Goal: Information Seeking & Learning: Learn about a topic

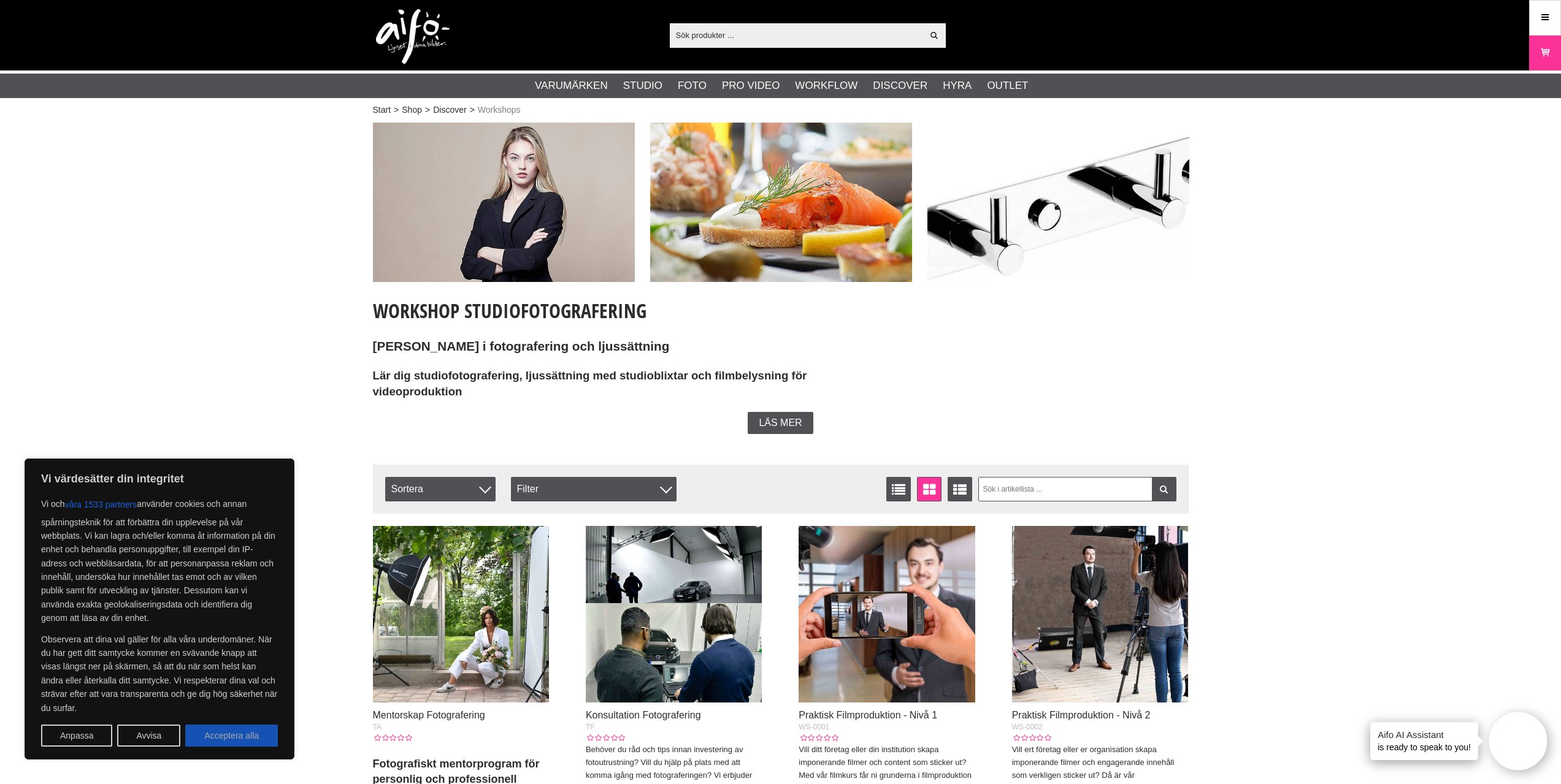
click at [227, 736] on button "Acceptera alla" at bounding box center [232, 736] width 93 height 22
checkbox input "true"
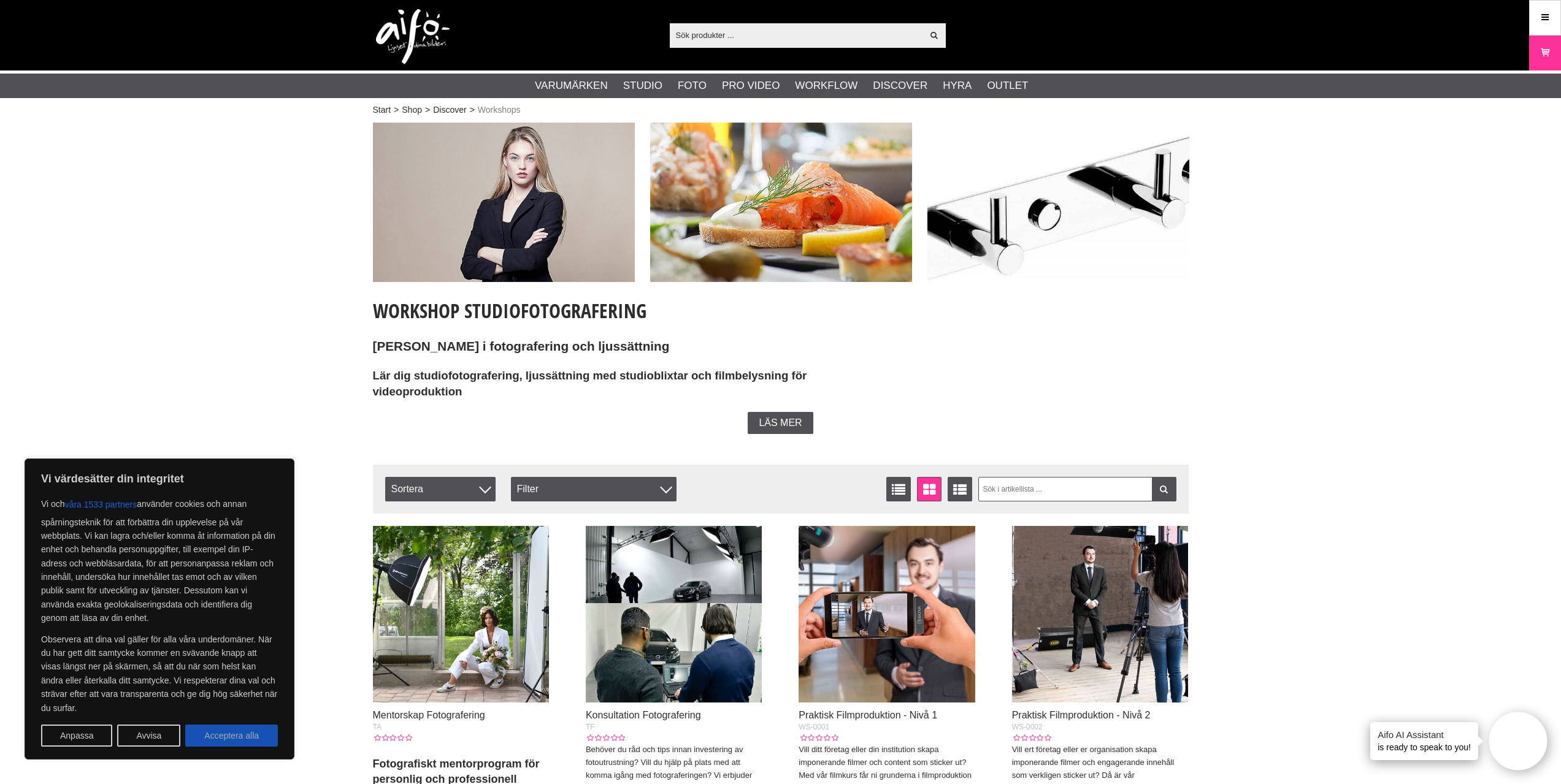
checkbox input "true"
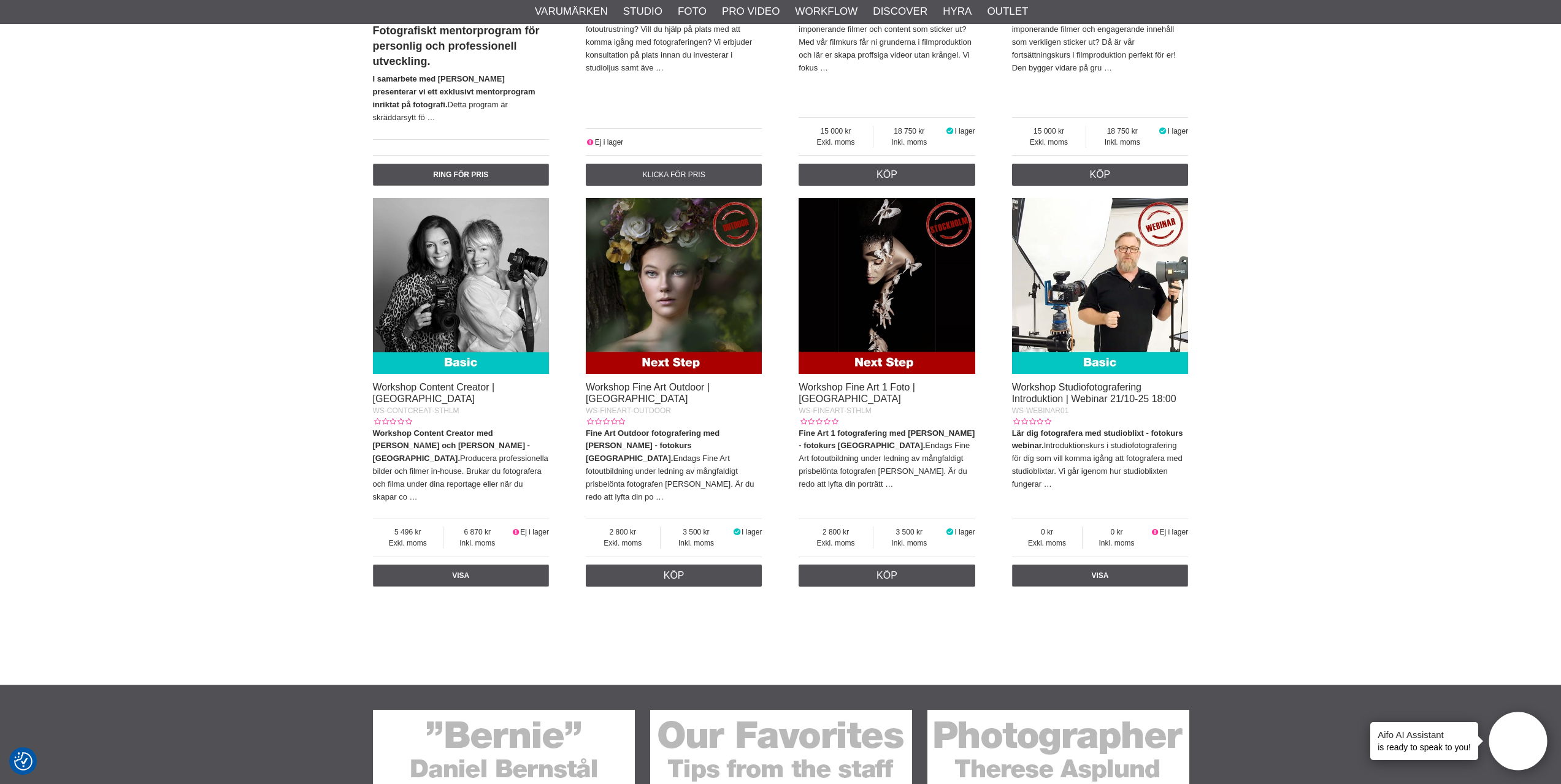
scroll to position [736, 0]
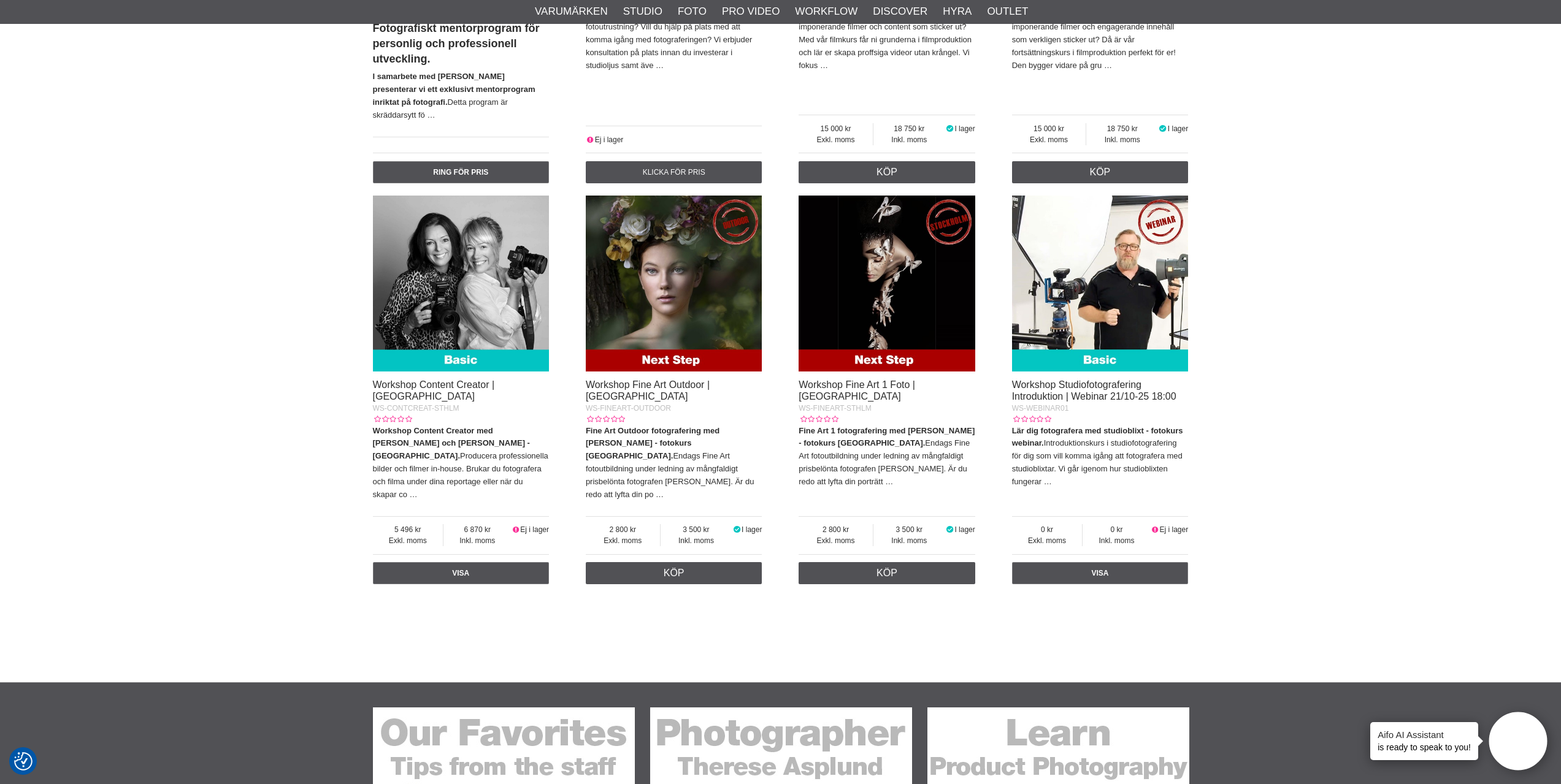
click at [876, 303] on img at bounding box center [887, 284] width 177 height 177
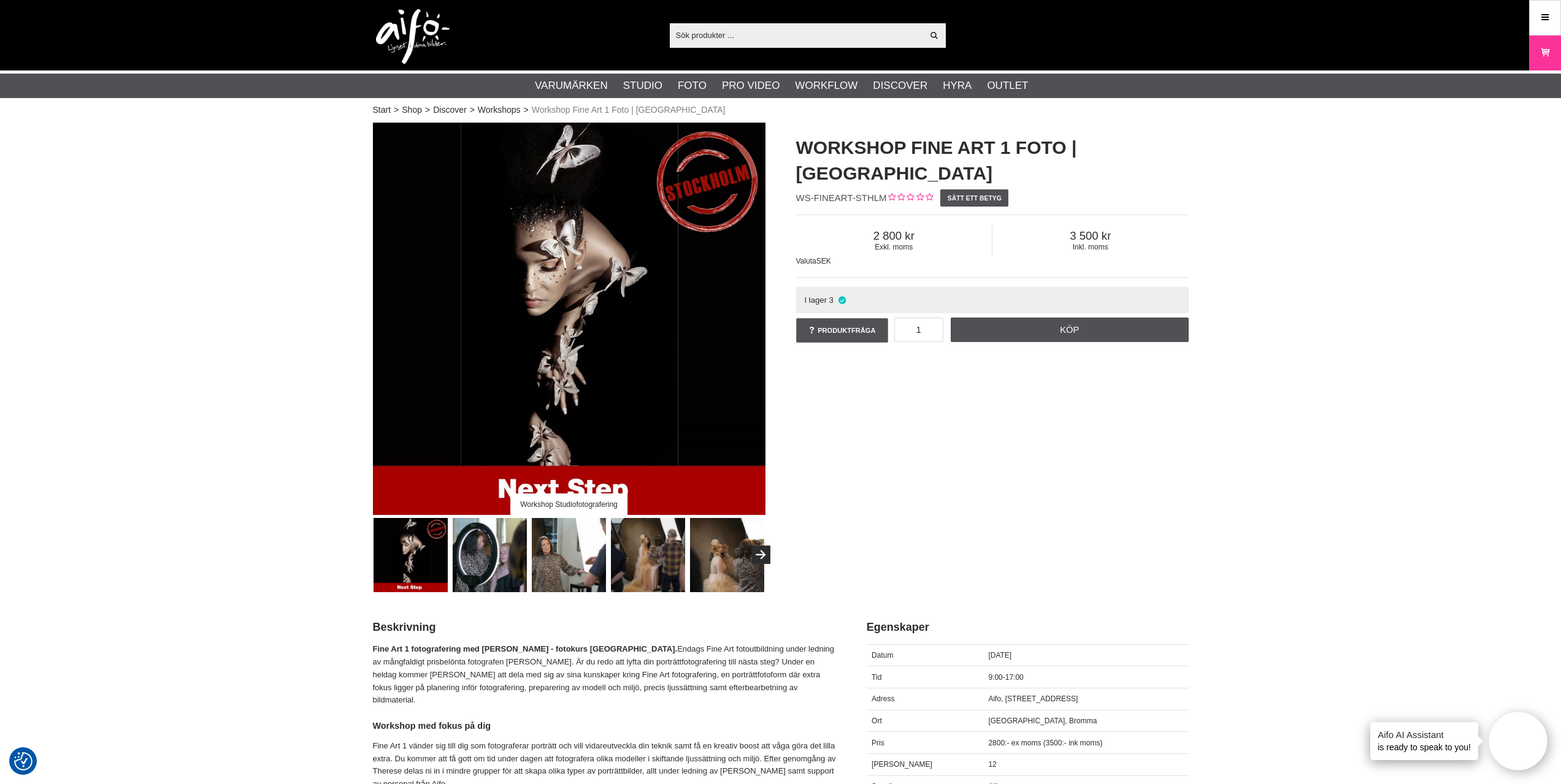
click at [482, 555] on img at bounding box center [489, 555] width 74 height 74
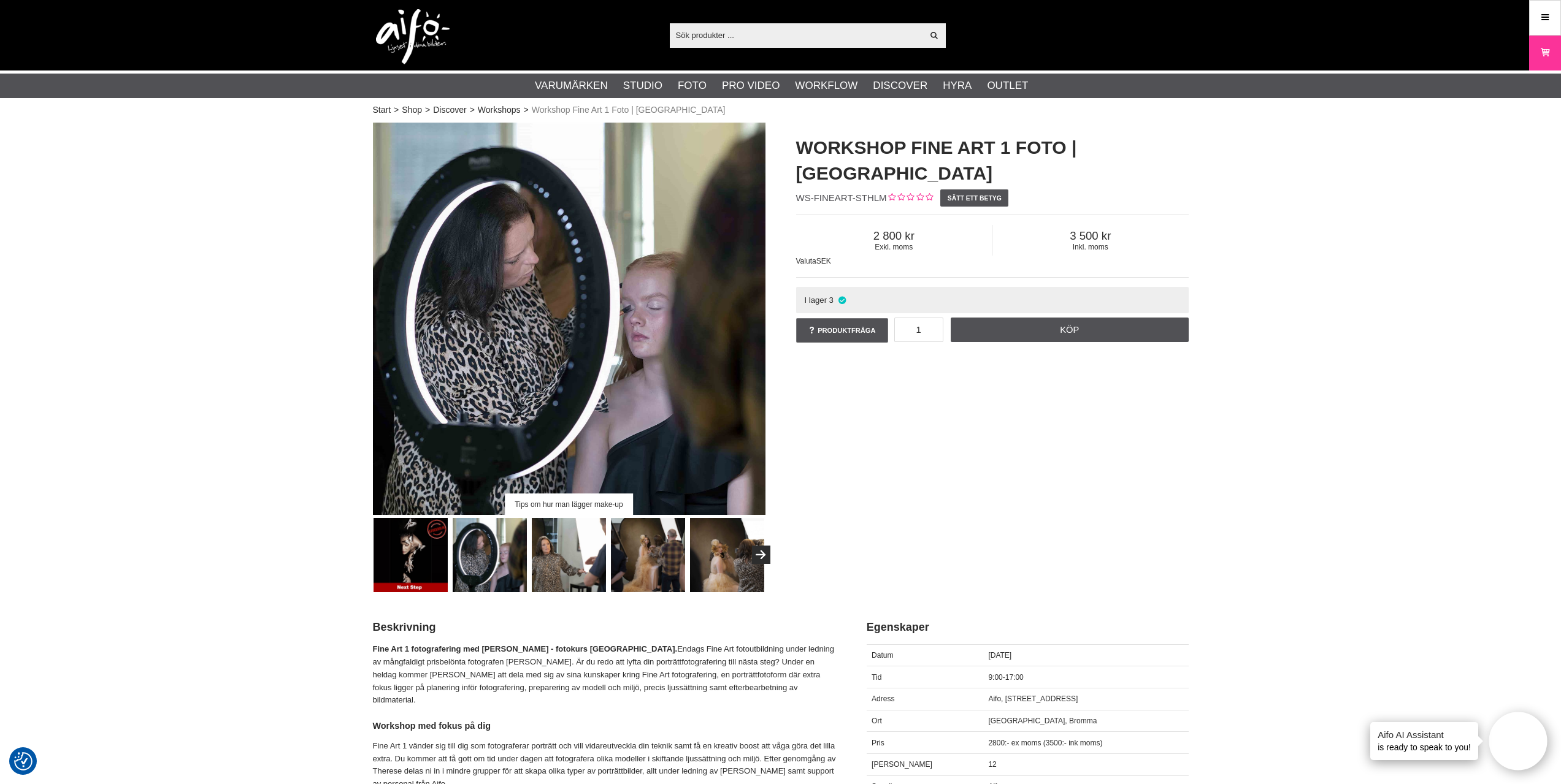
click at [538, 560] on img at bounding box center [569, 555] width 74 height 74
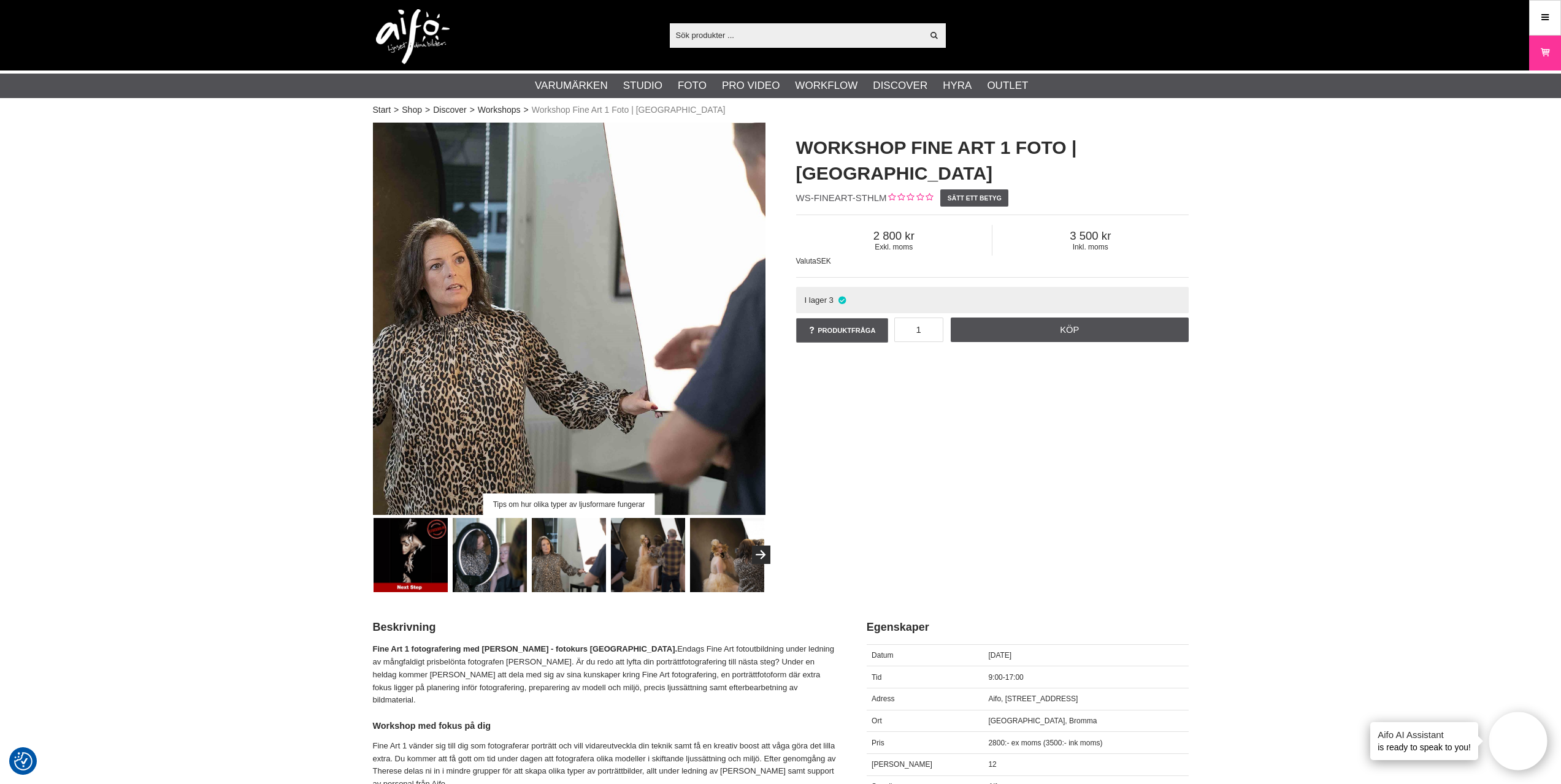
click at [663, 554] on img at bounding box center [648, 555] width 74 height 74
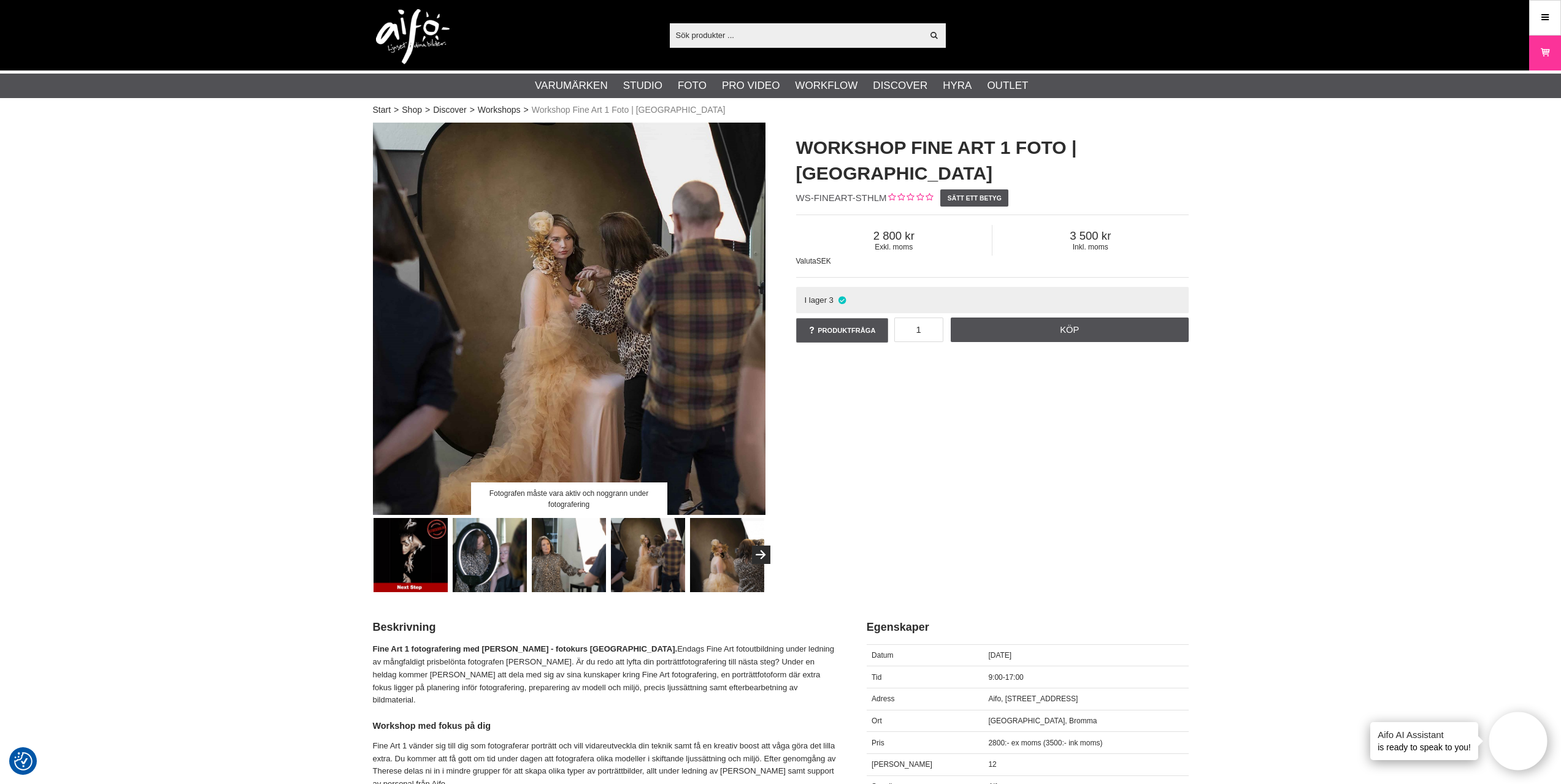
click at [725, 558] on img at bounding box center [727, 555] width 74 height 74
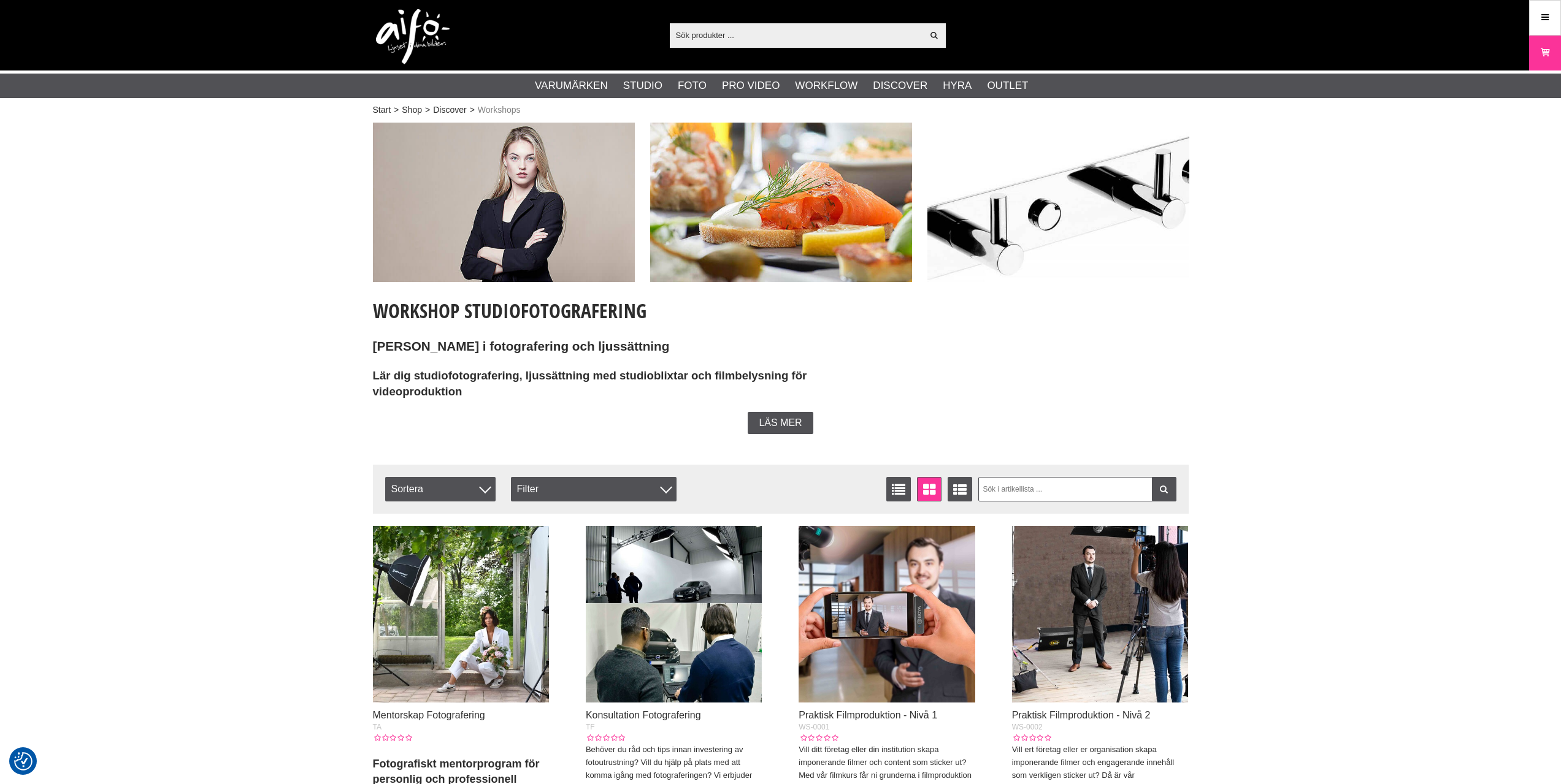
scroll to position [736, 0]
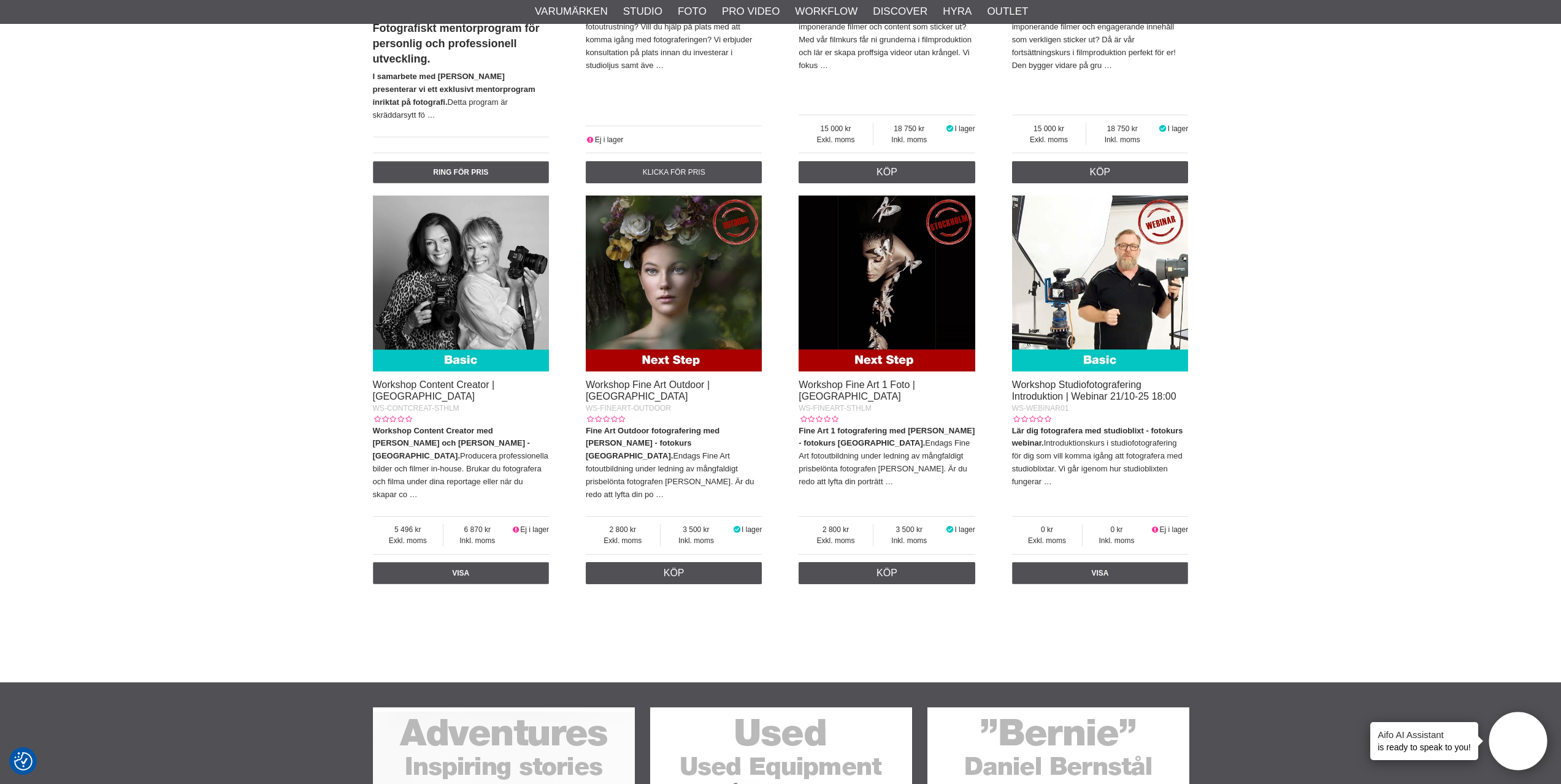
click at [672, 283] on img at bounding box center [674, 284] width 177 height 177
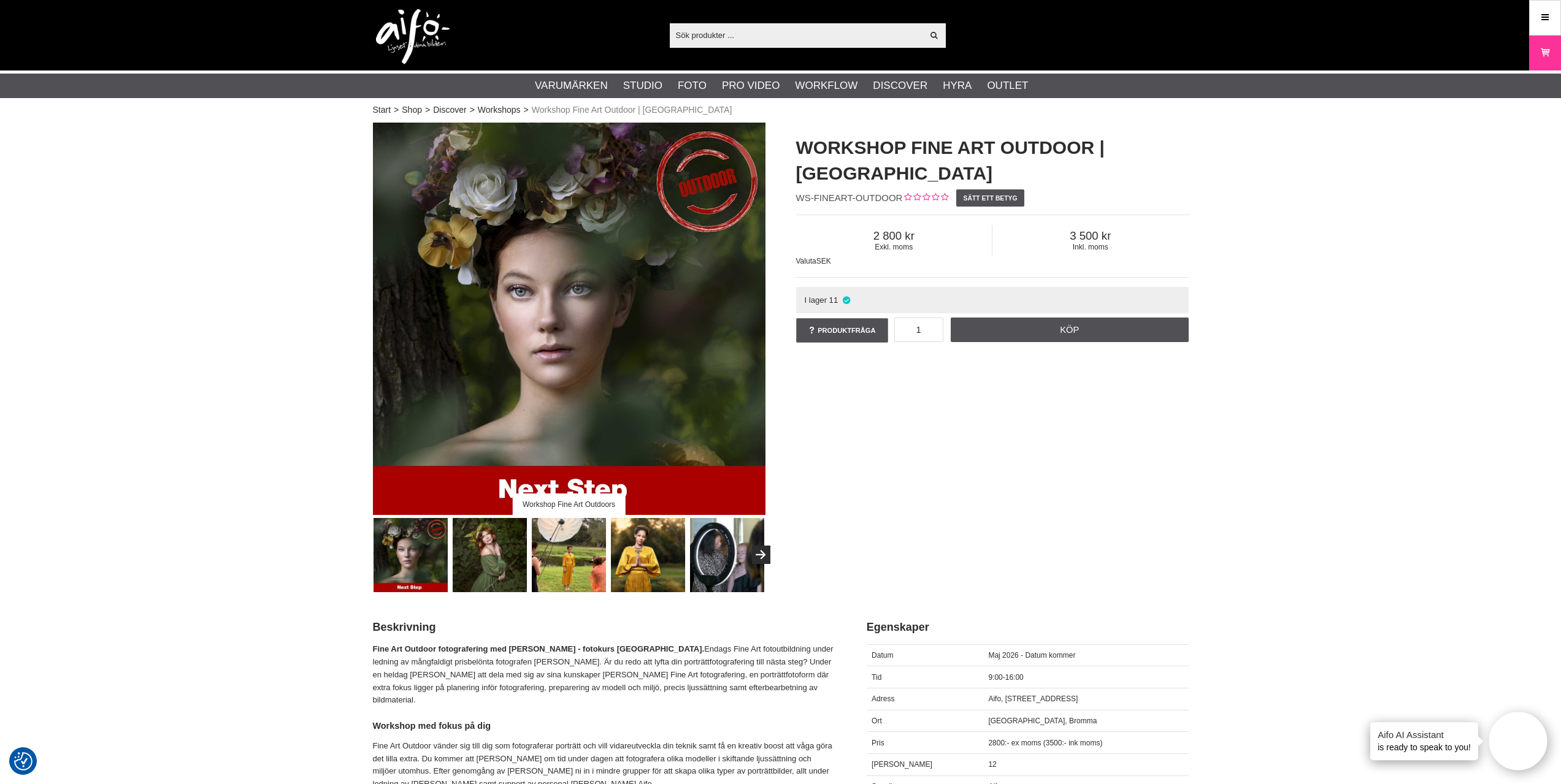
click at [487, 559] on img at bounding box center [489, 555] width 74 height 74
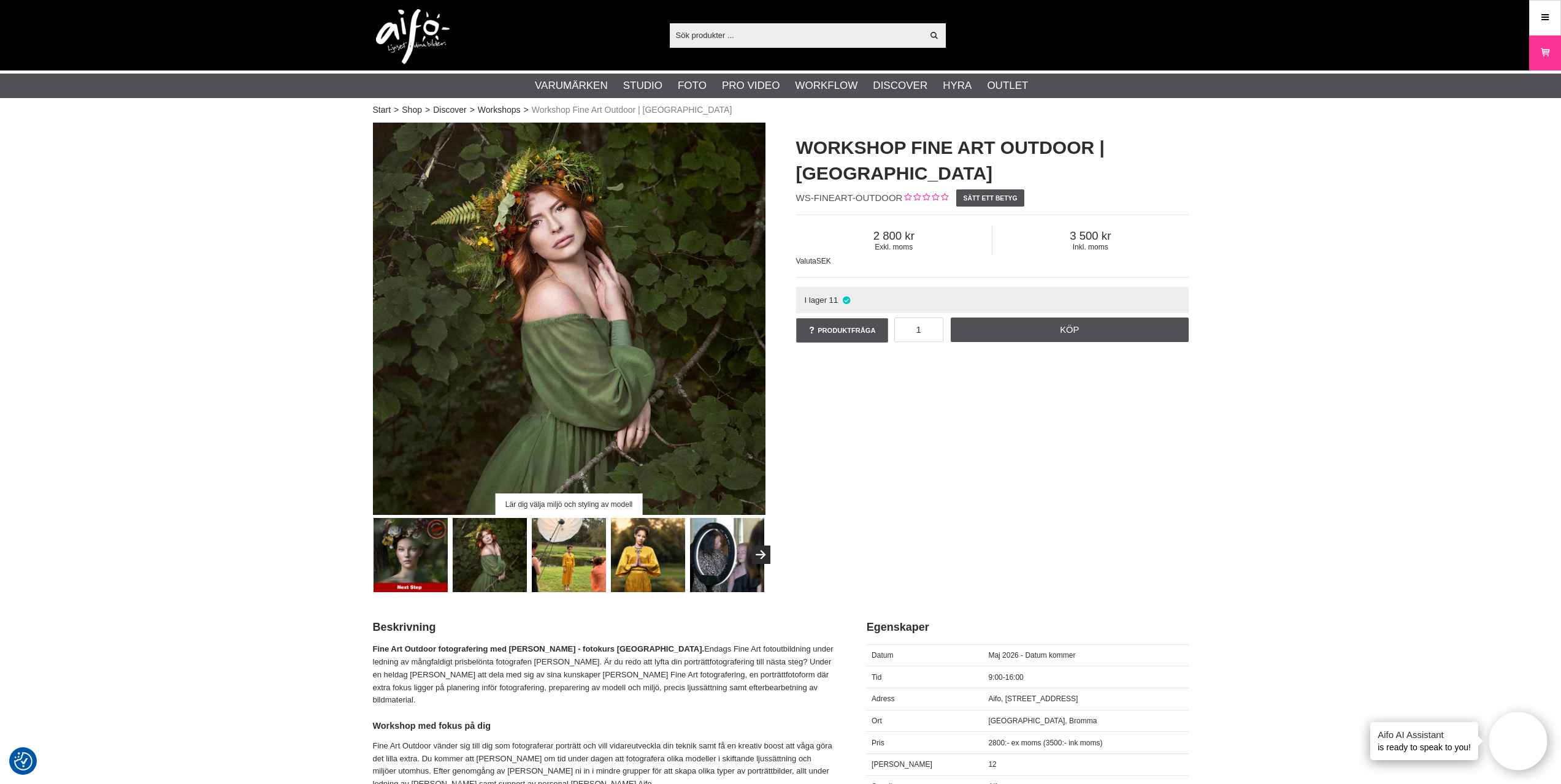
click at [545, 557] on img at bounding box center [569, 555] width 74 height 74
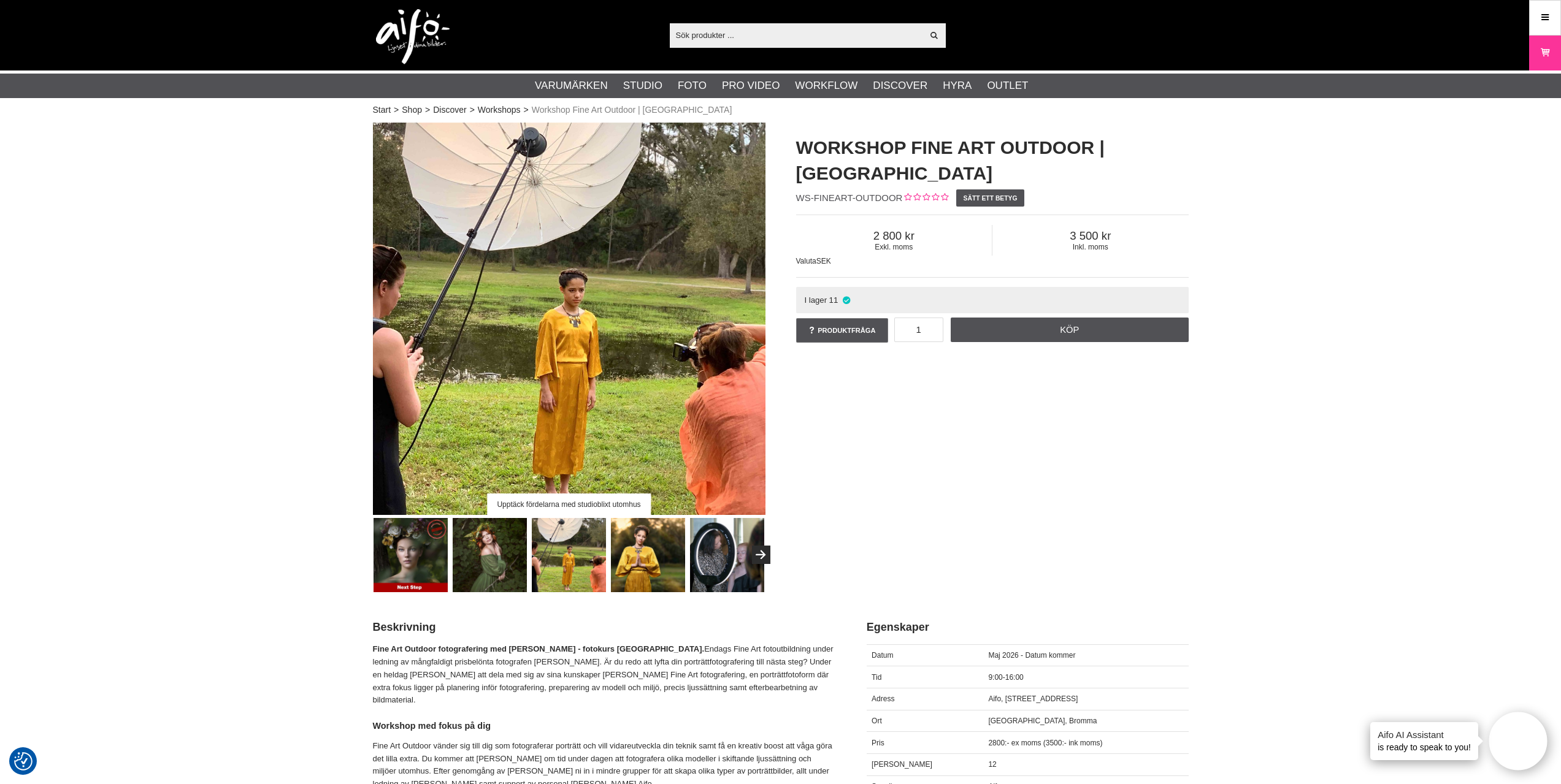
click at [649, 561] on img at bounding box center [648, 555] width 74 height 74
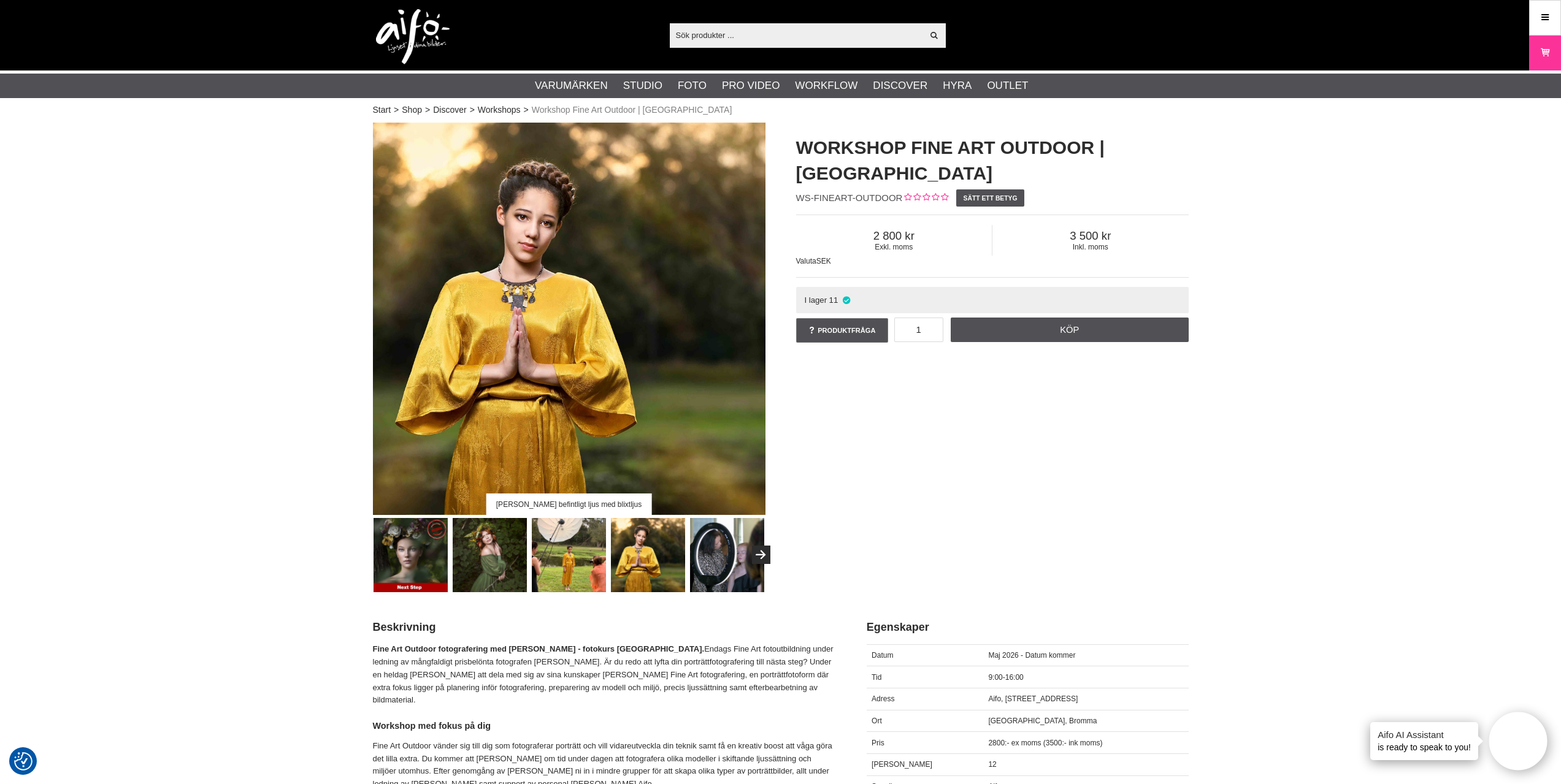
click at [722, 561] on img at bounding box center [727, 555] width 74 height 74
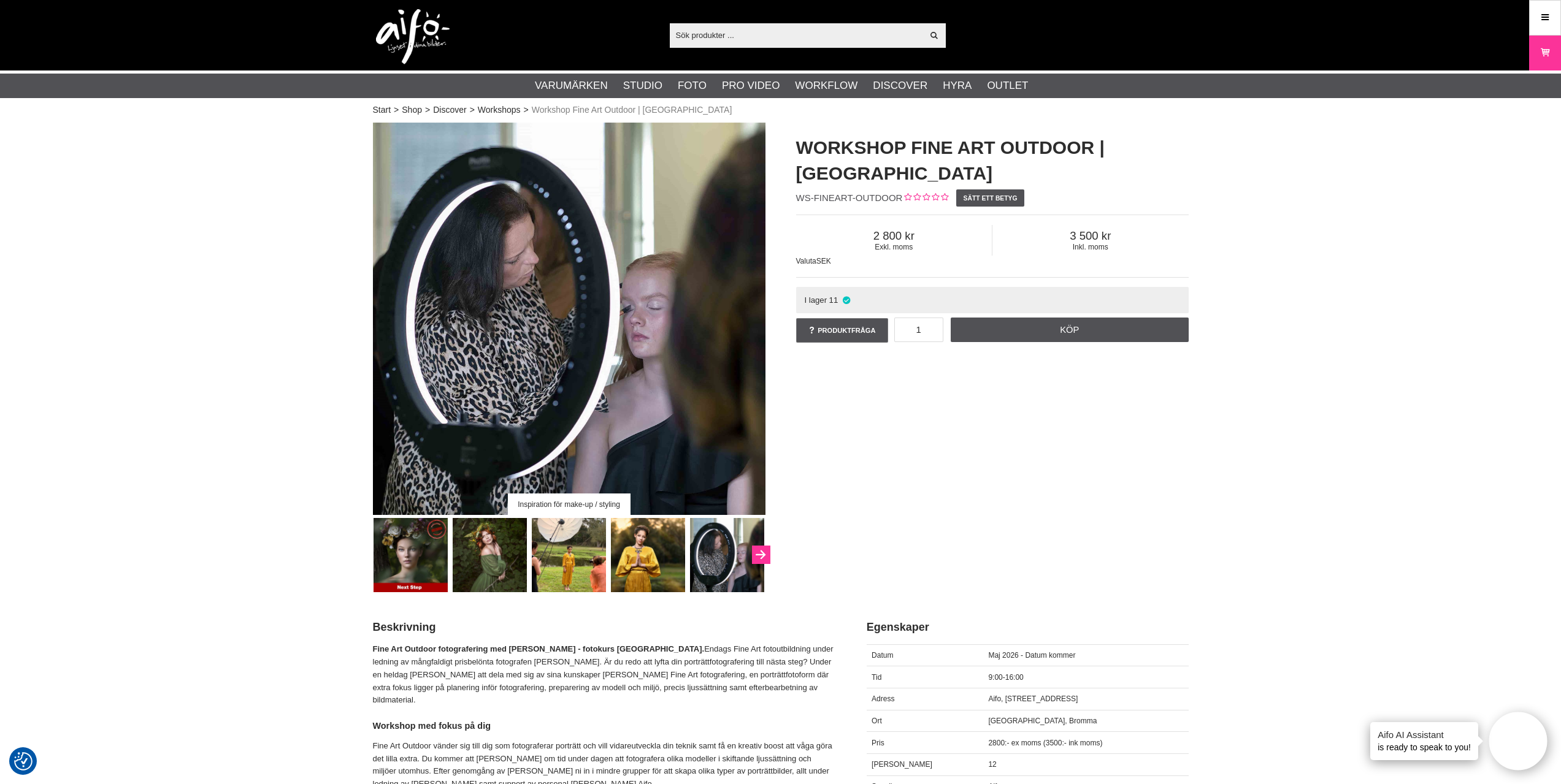
click at [760, 558] on icon "Next" at bounding box center [760, 555] width 15 height 11
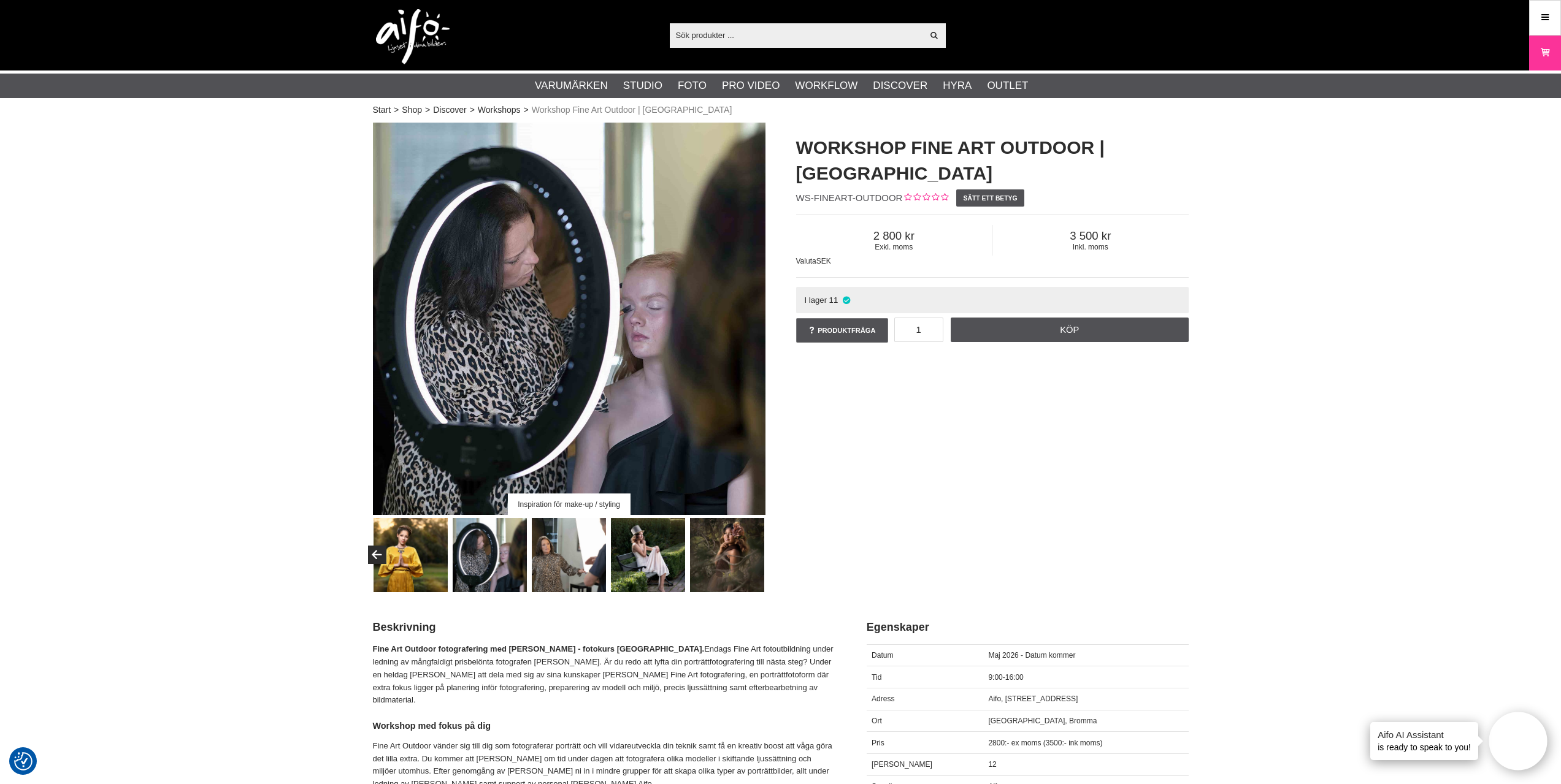
click at [659, 560] on img at bounding box center [648, 555] width 74 height 74
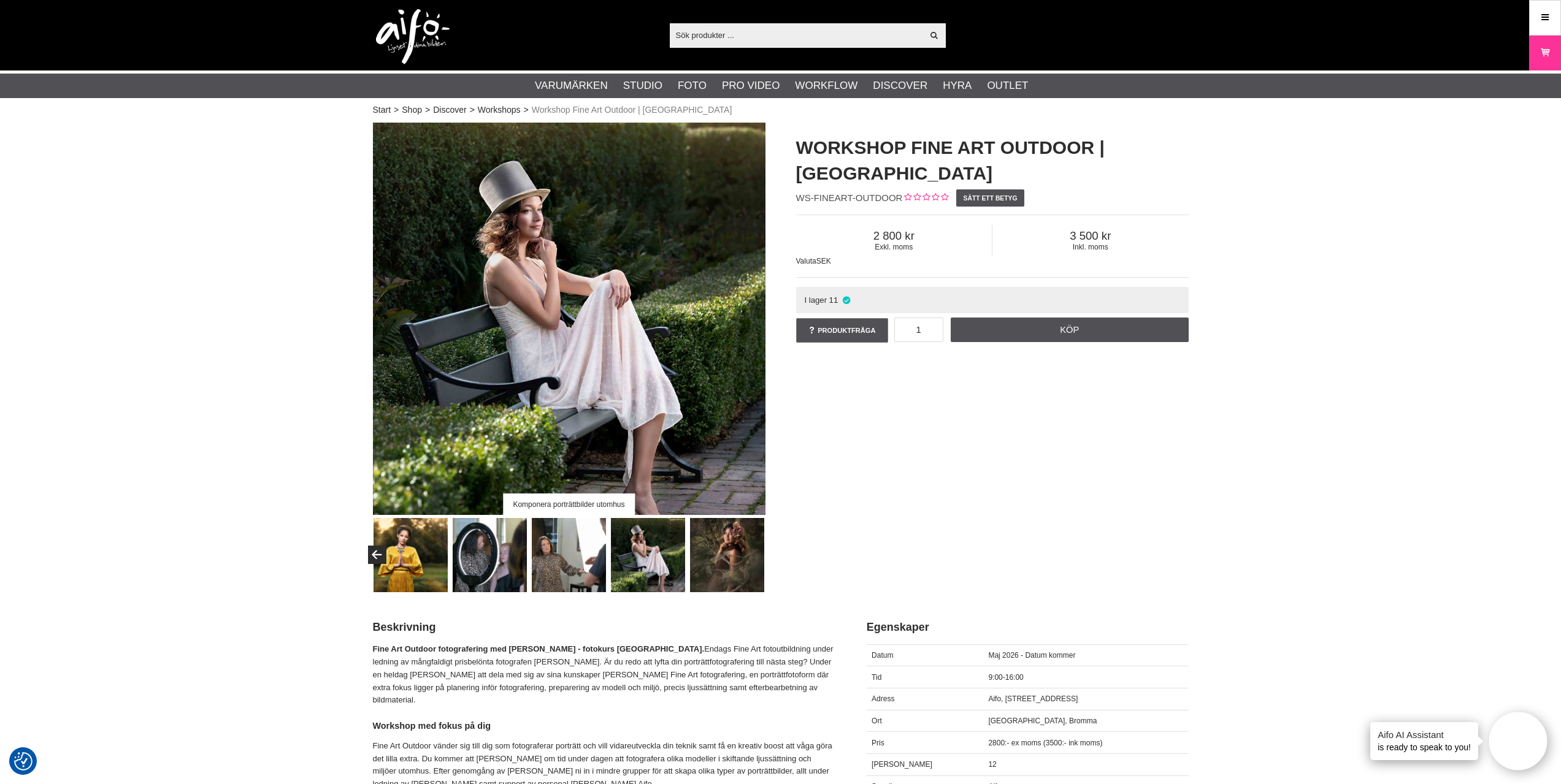
click at [726, 553] on img at bounding box center [727, 555] width 74 height 74
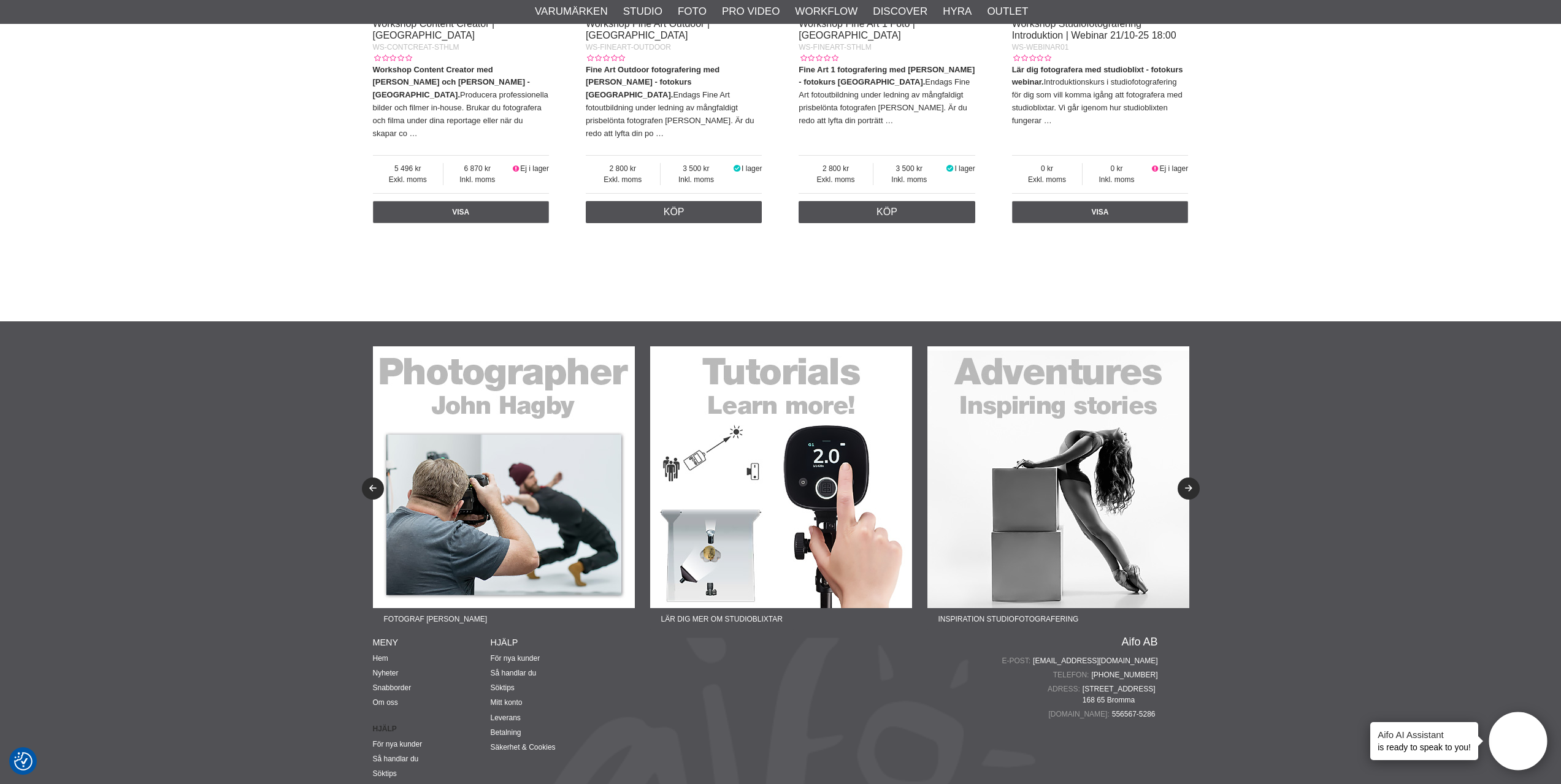
scroll to position [1165, 0]
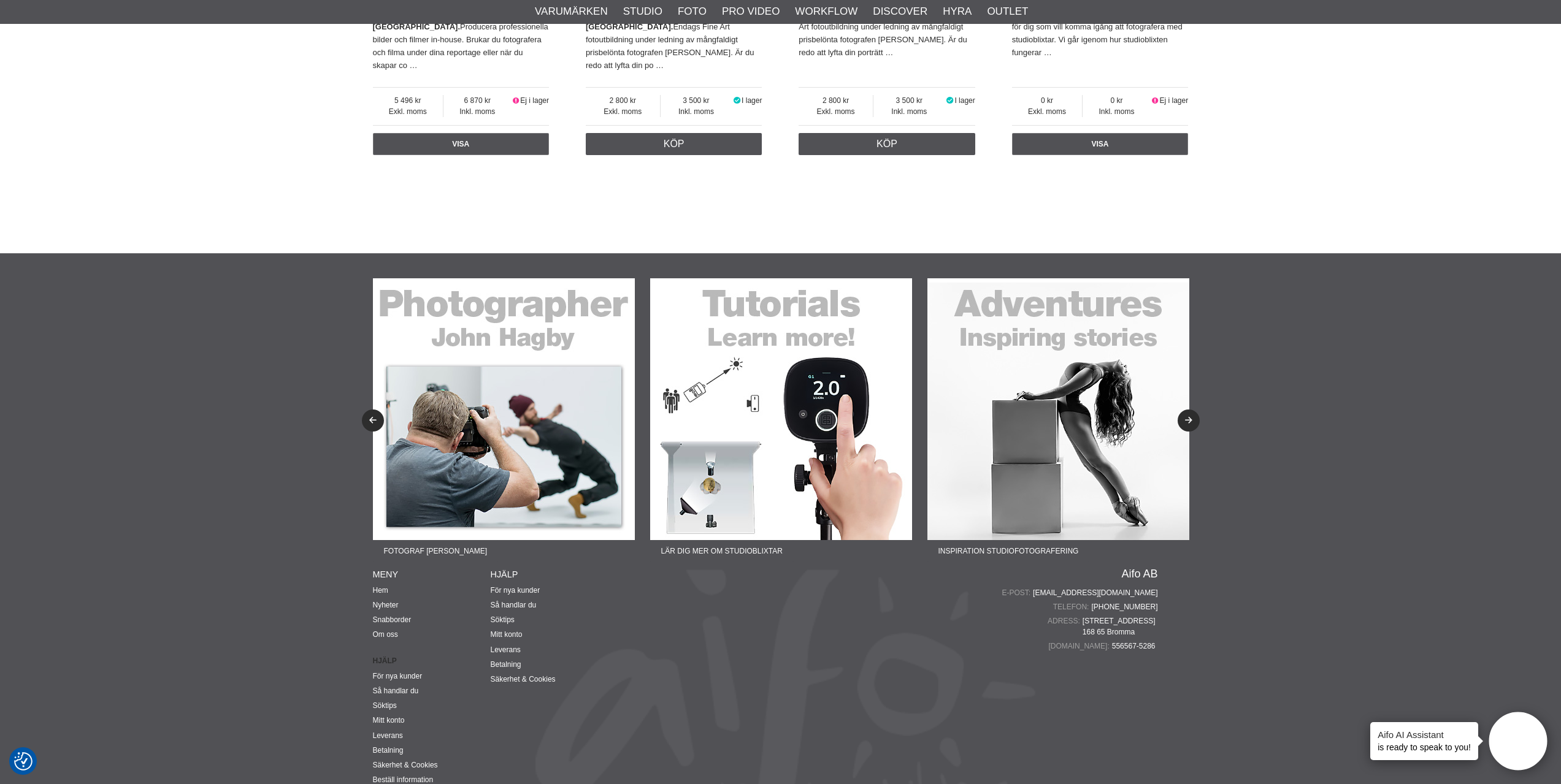
click at [1103, 368] on img at bounding box center [1059, 409] width 262 height 262
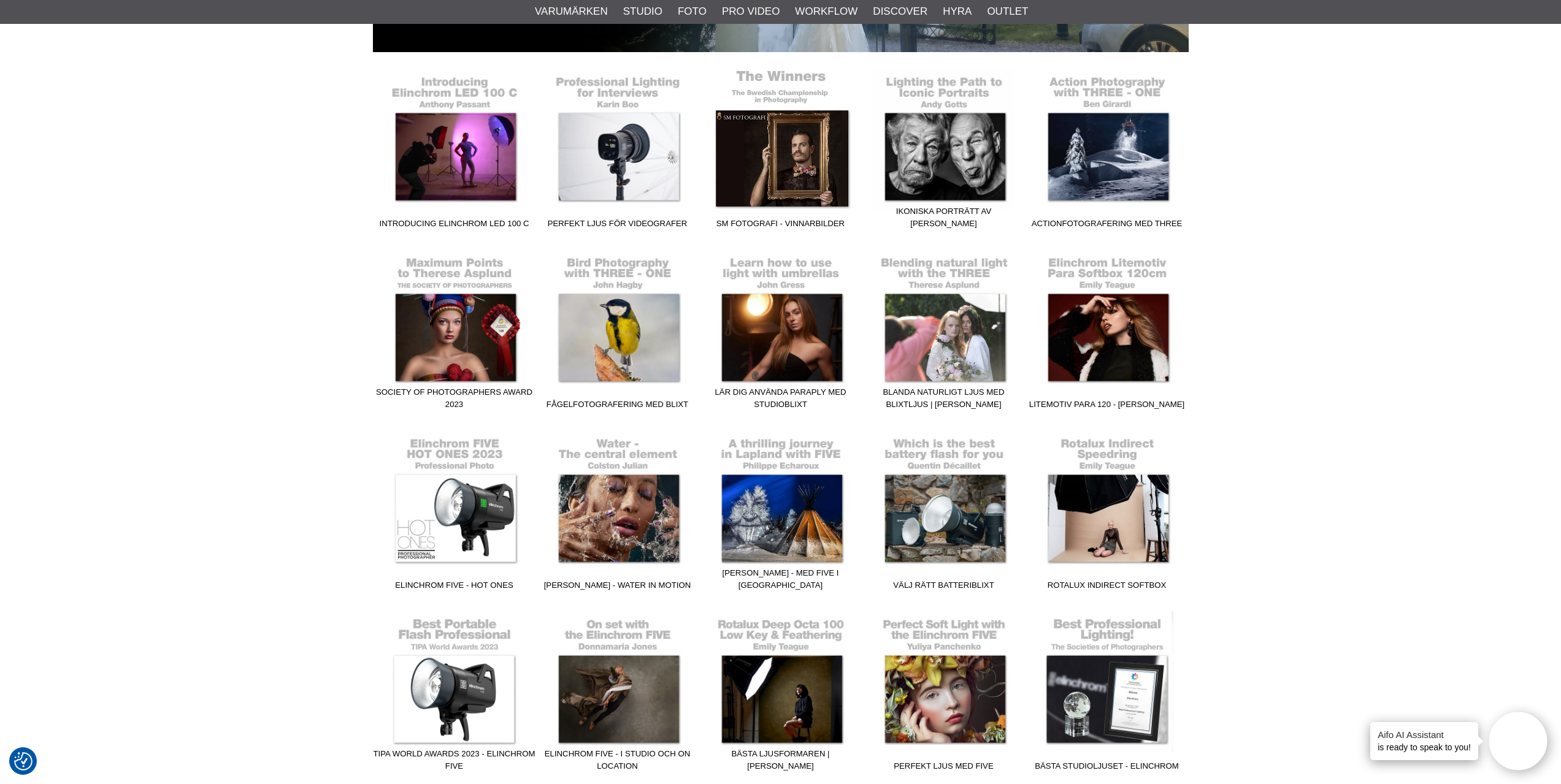
scroll to position [367, 0]
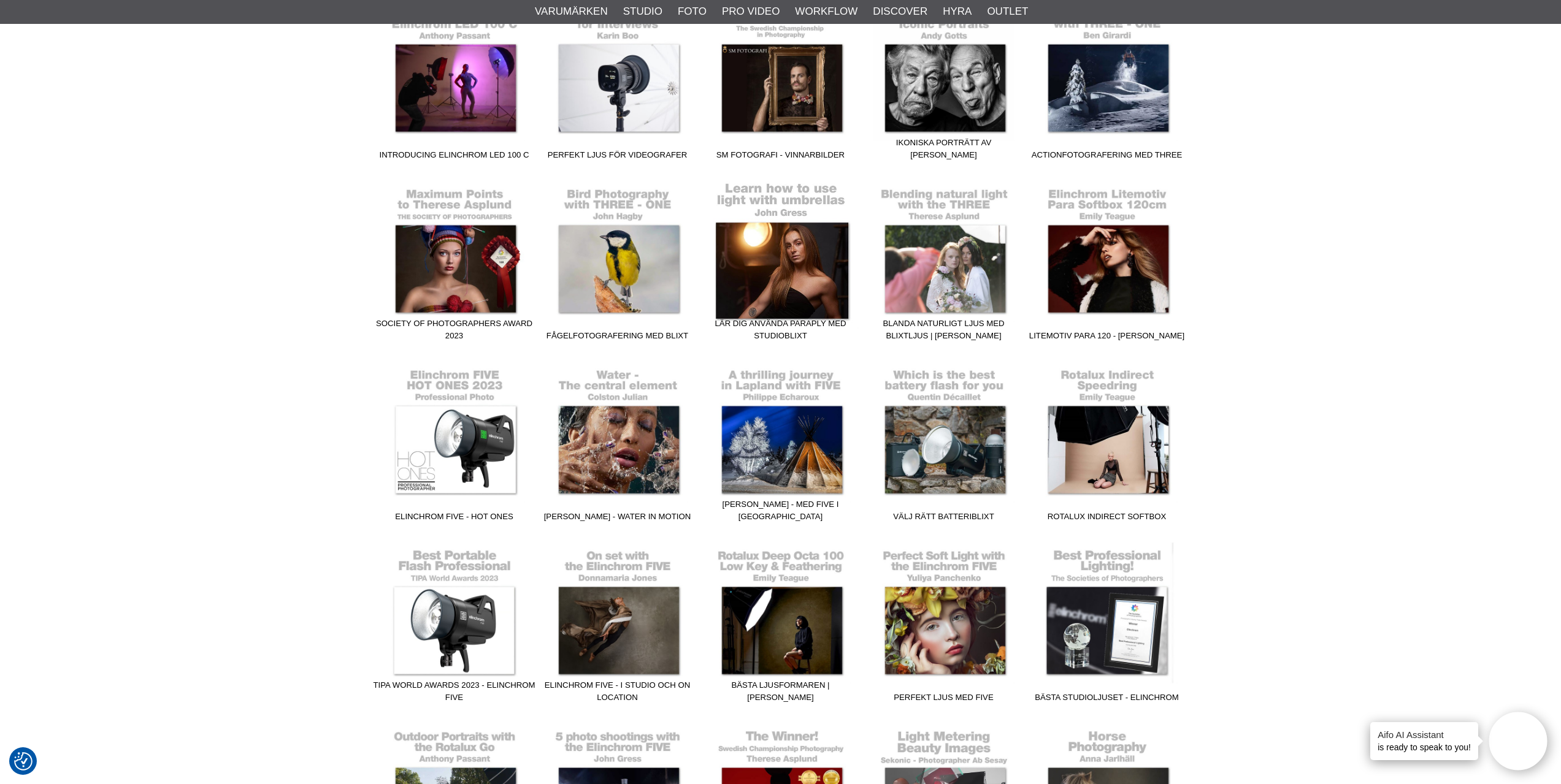
click at [795, 268] on link "Lär dig använda paraply med studioblixt" at bounding box center [780, 263] width 163 height 165
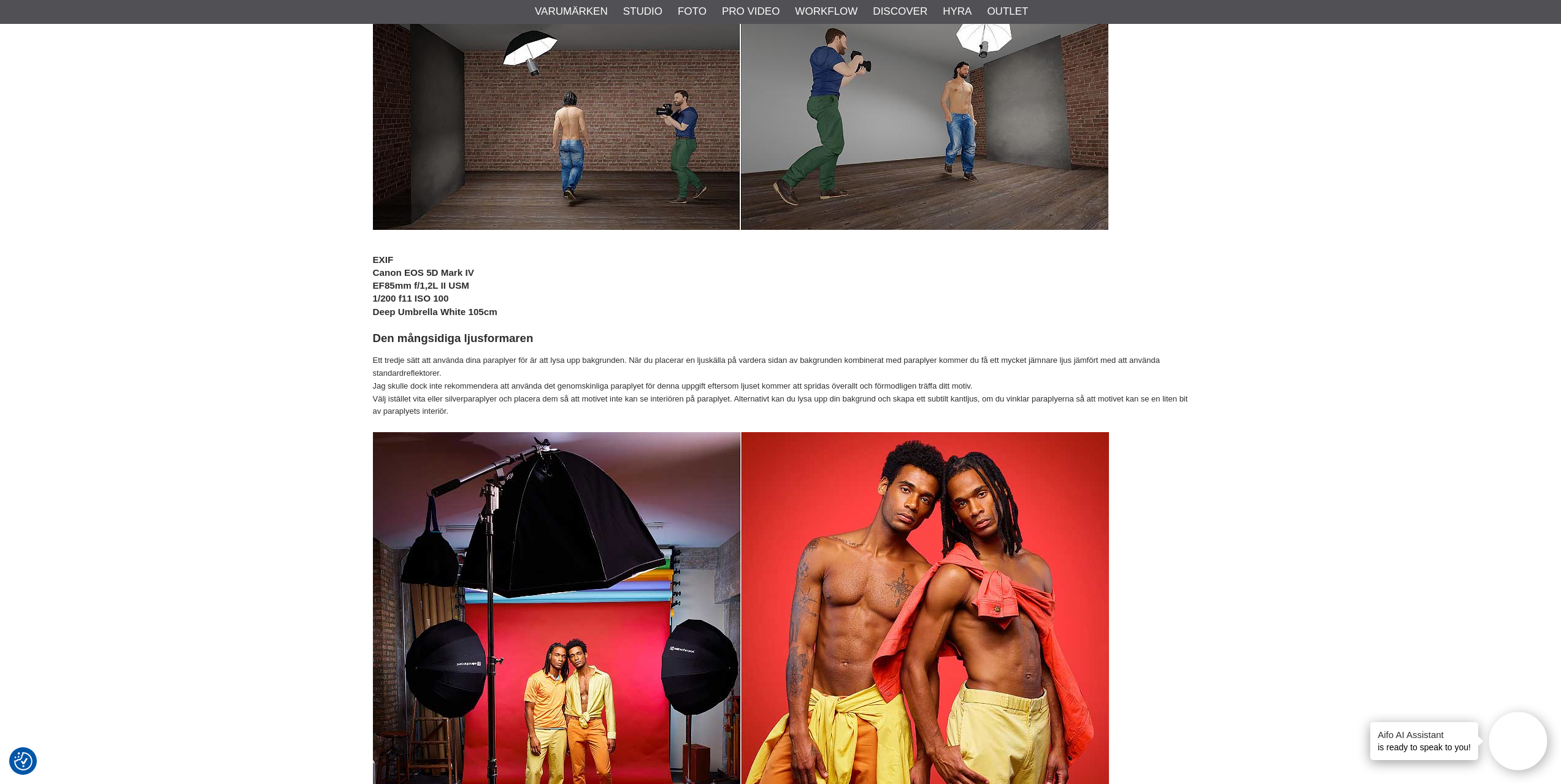
scroll to position [6007, 0]
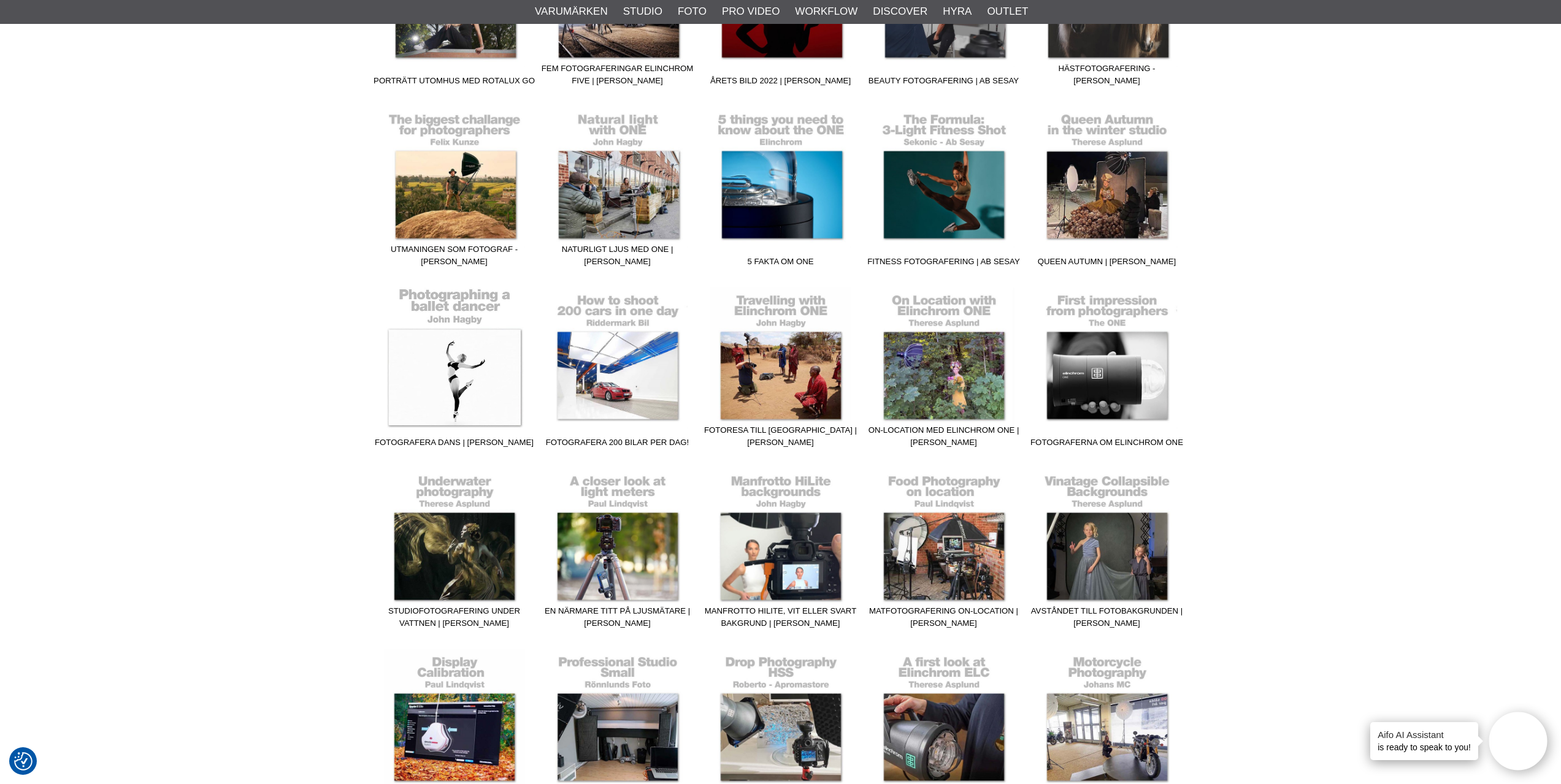
scroll to position [1226, 0]
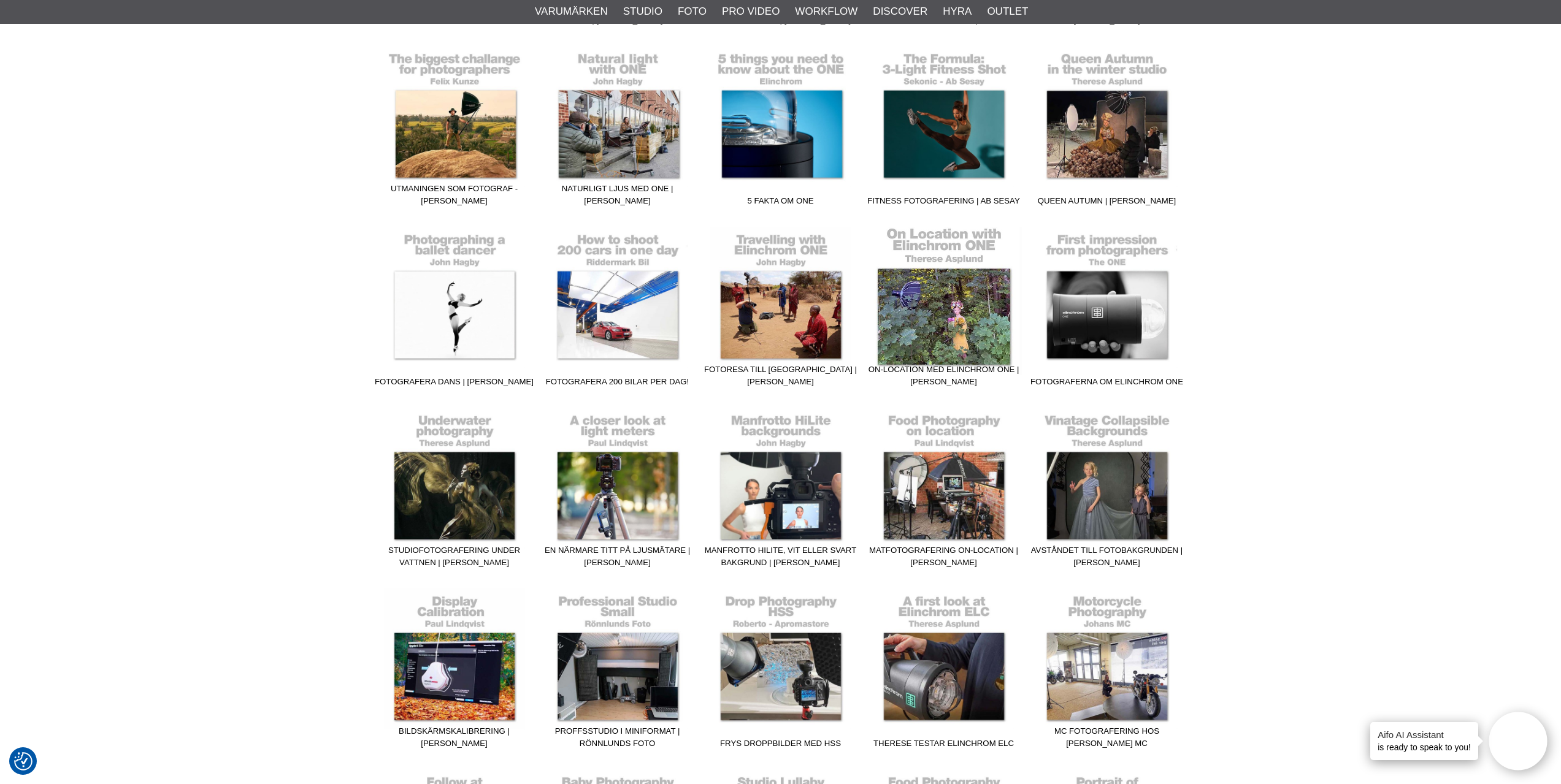
click at [940, 330] on link "On-Location med Elinchrom ONE | [PERSON_NAME]" at bounding box center [943, 310] width 163 height 165
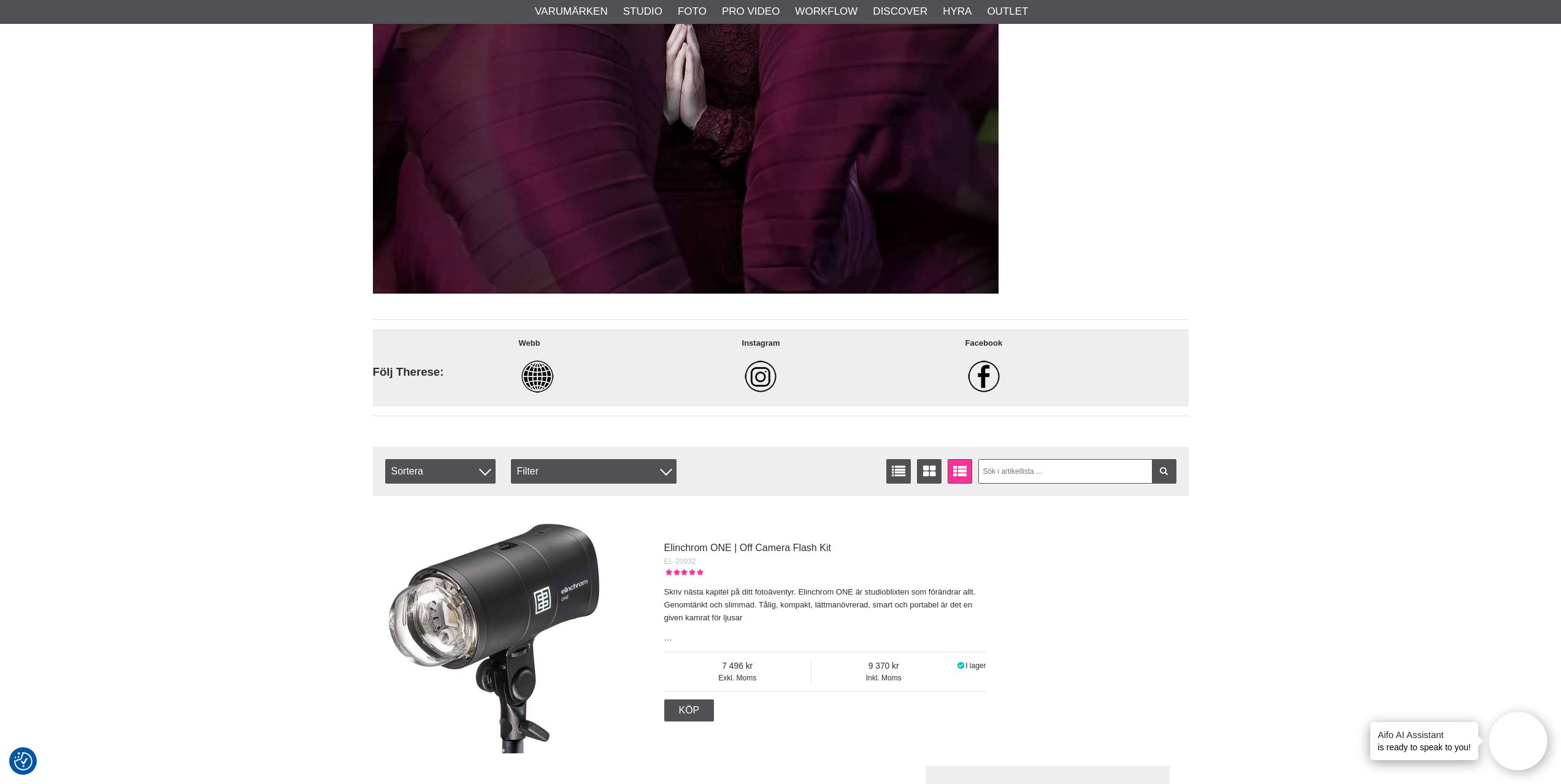
scroll to position [5885, 0]
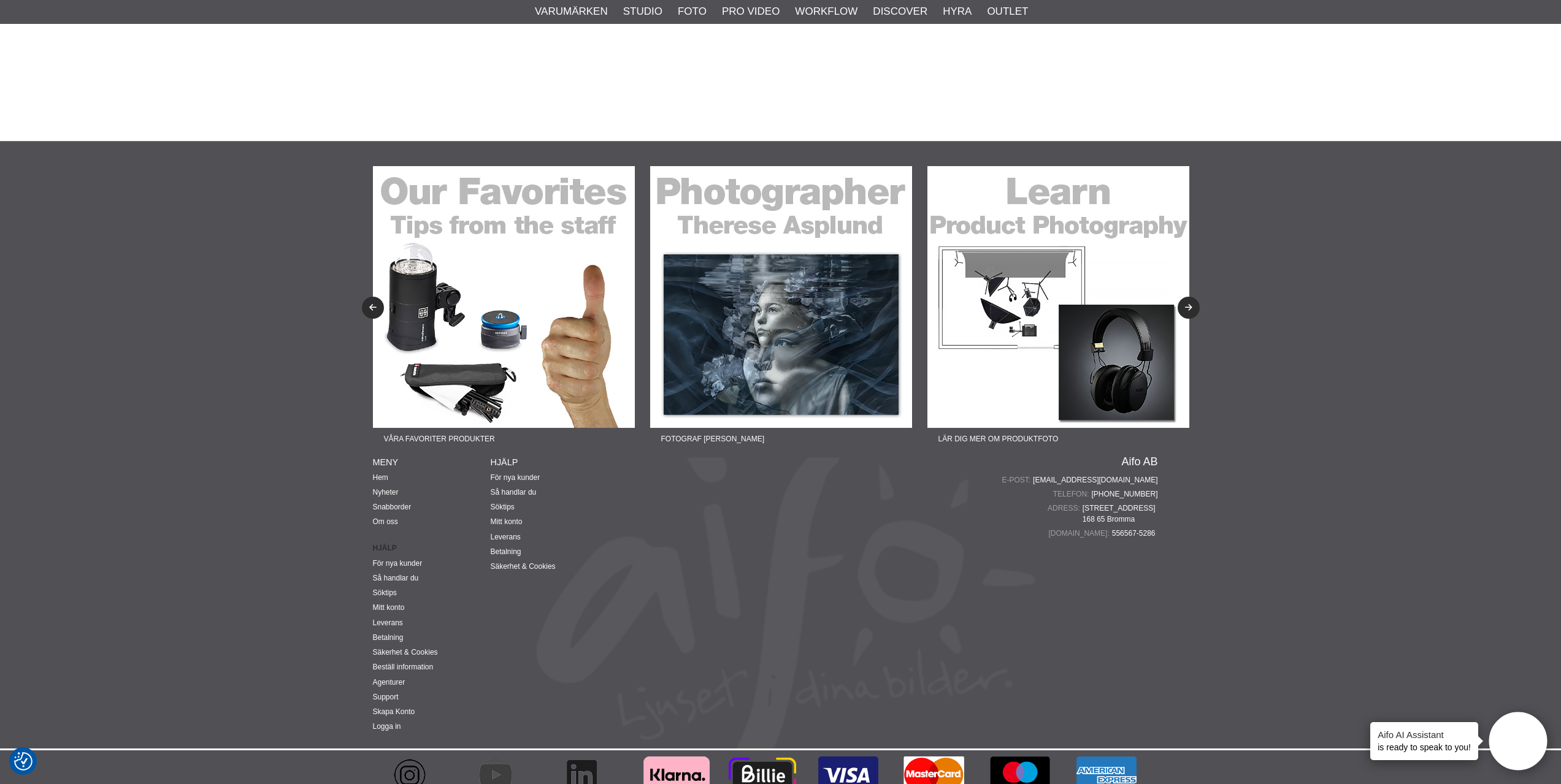
scroll to position [2336, 0]
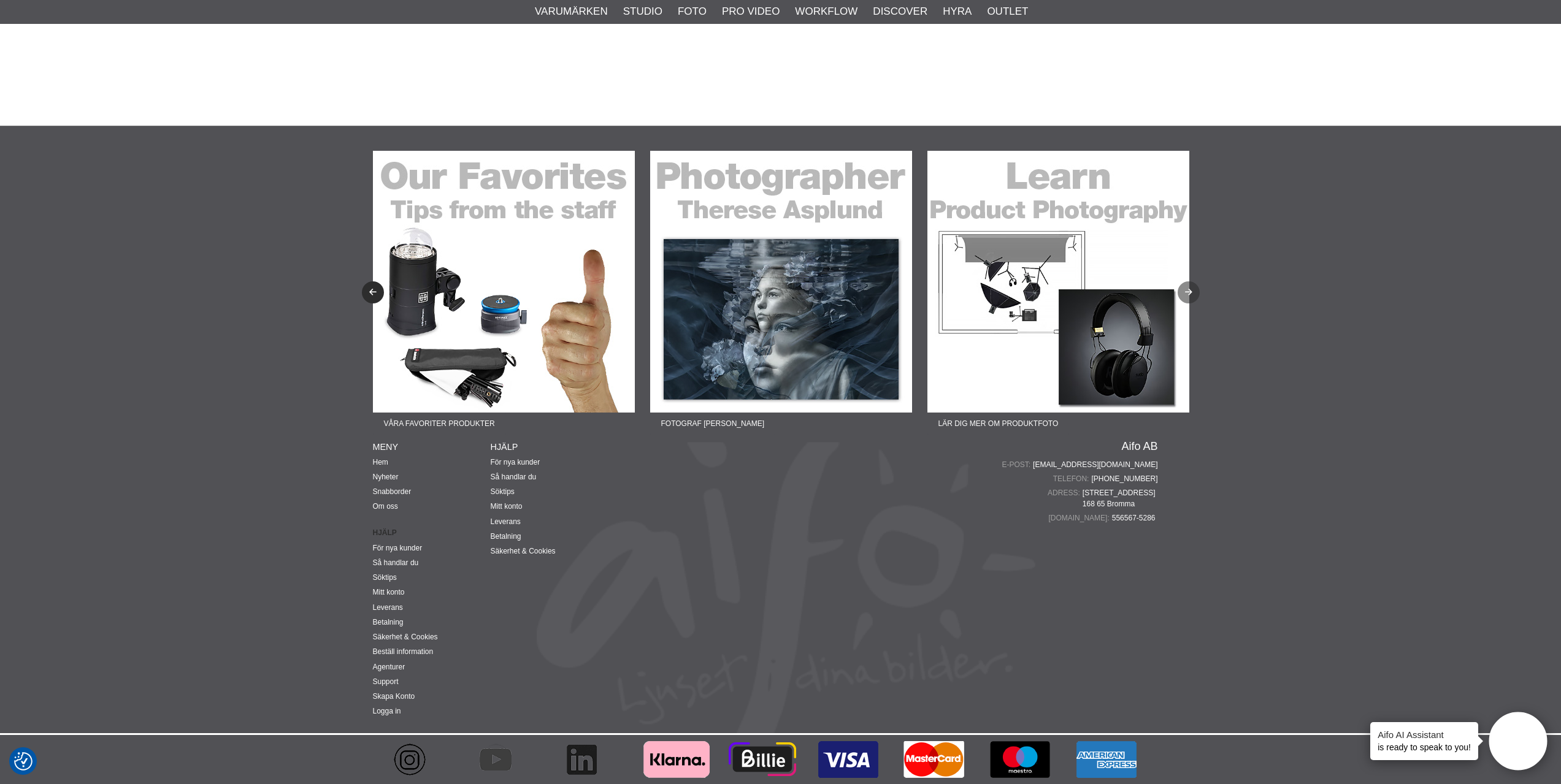
click at [1188, 295] on icon "Next" at bounding box center [1188, 292] width 11 height 8
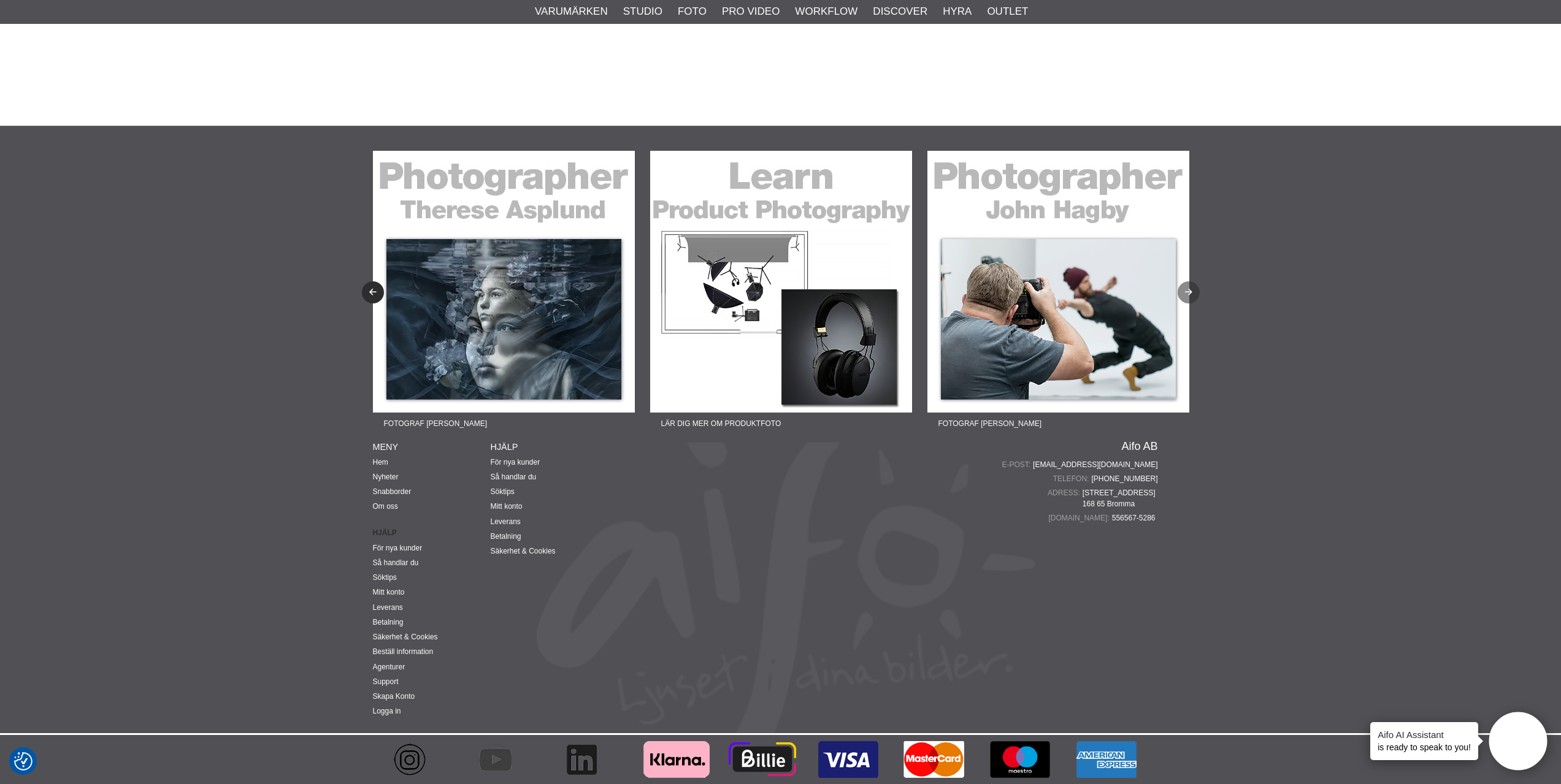
click at [1188, 295] on icon "Next" at bounding box center [1188, 292] width 11 height 8
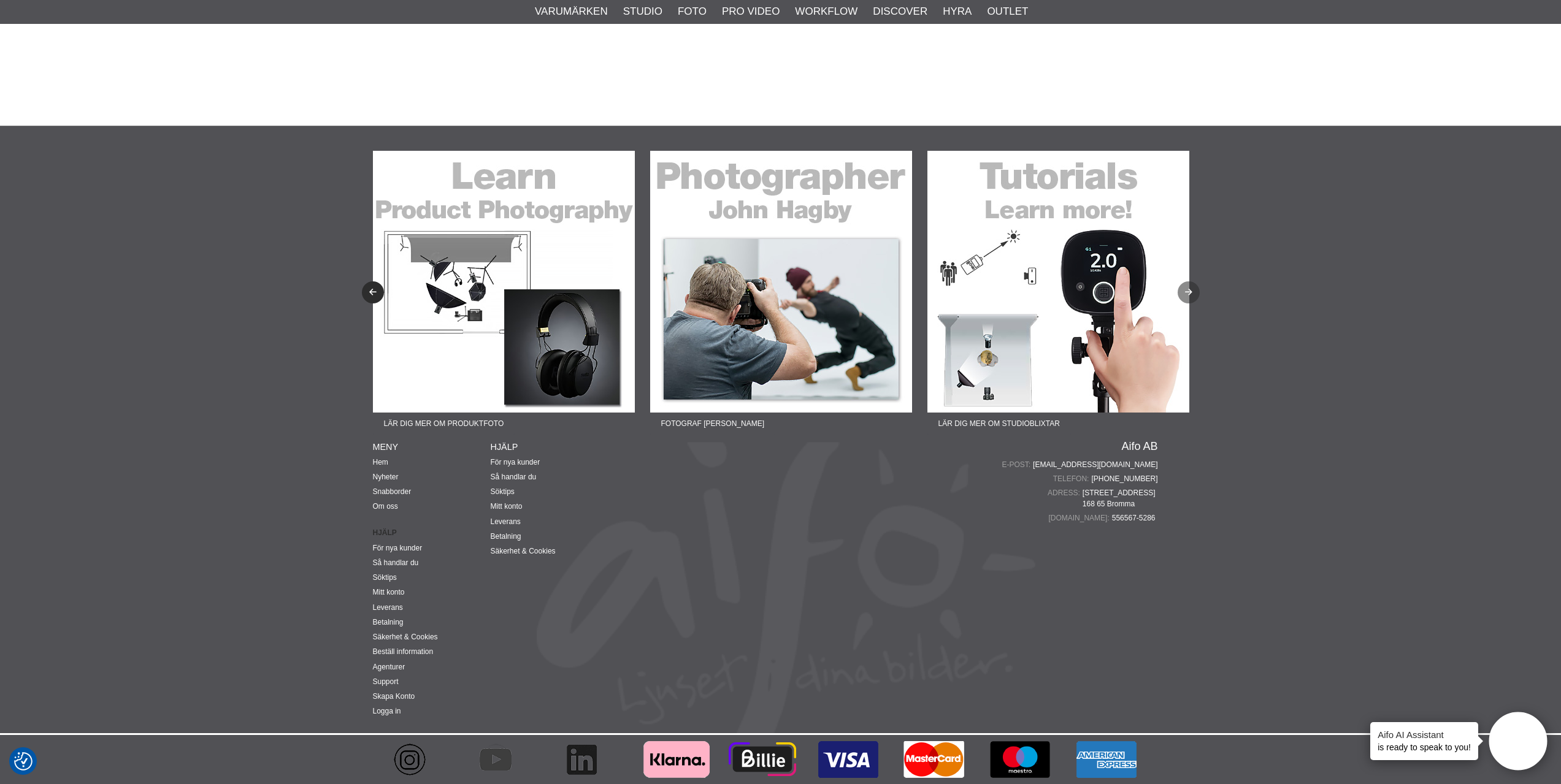
click at [1188, 295] on icon "Next" at bounding box center [1188, 292] width 11 height 8
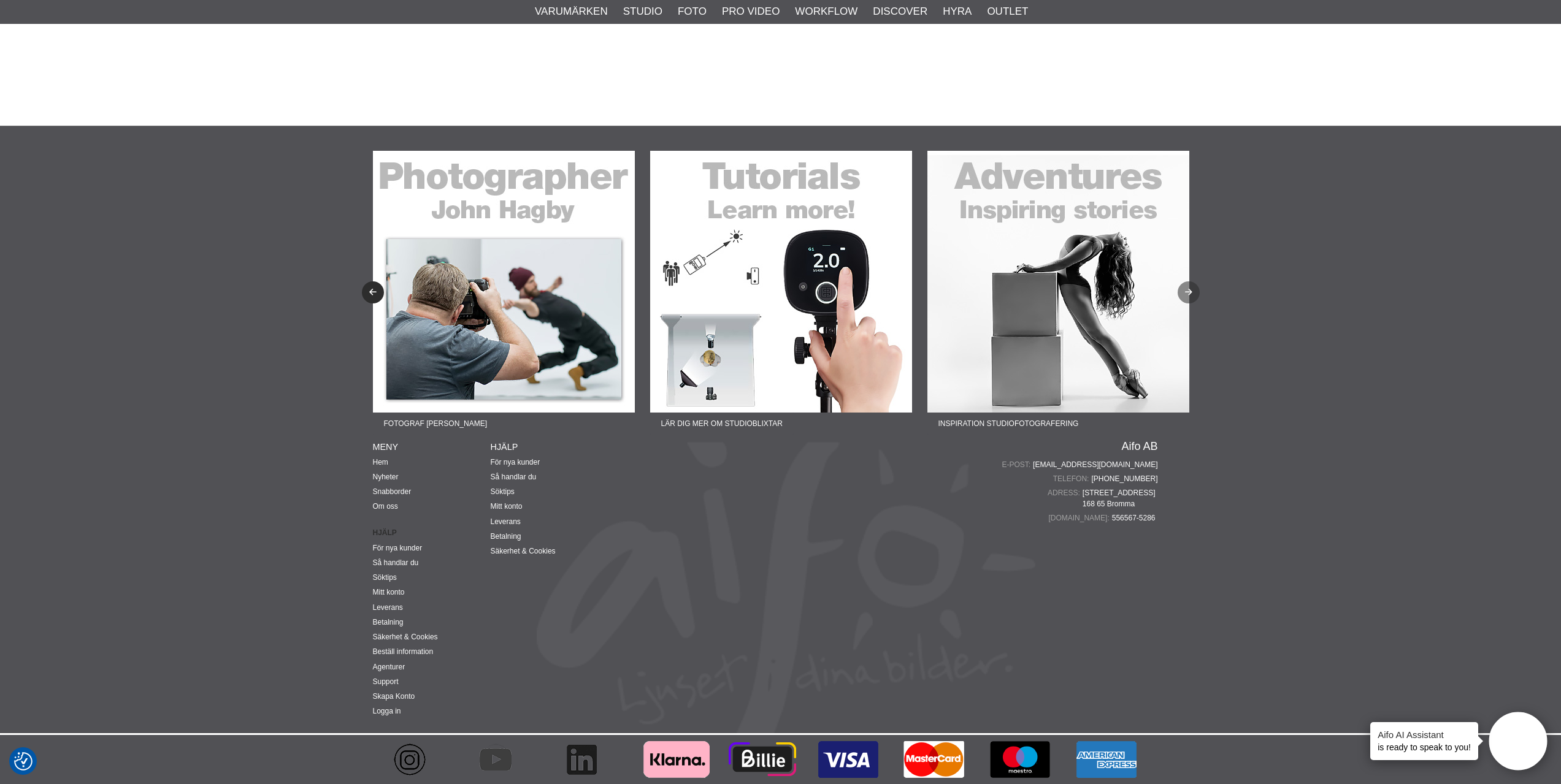
click at [1188, 295] on icon "Next" at bounding box center [1188, 292] width 11 height 8
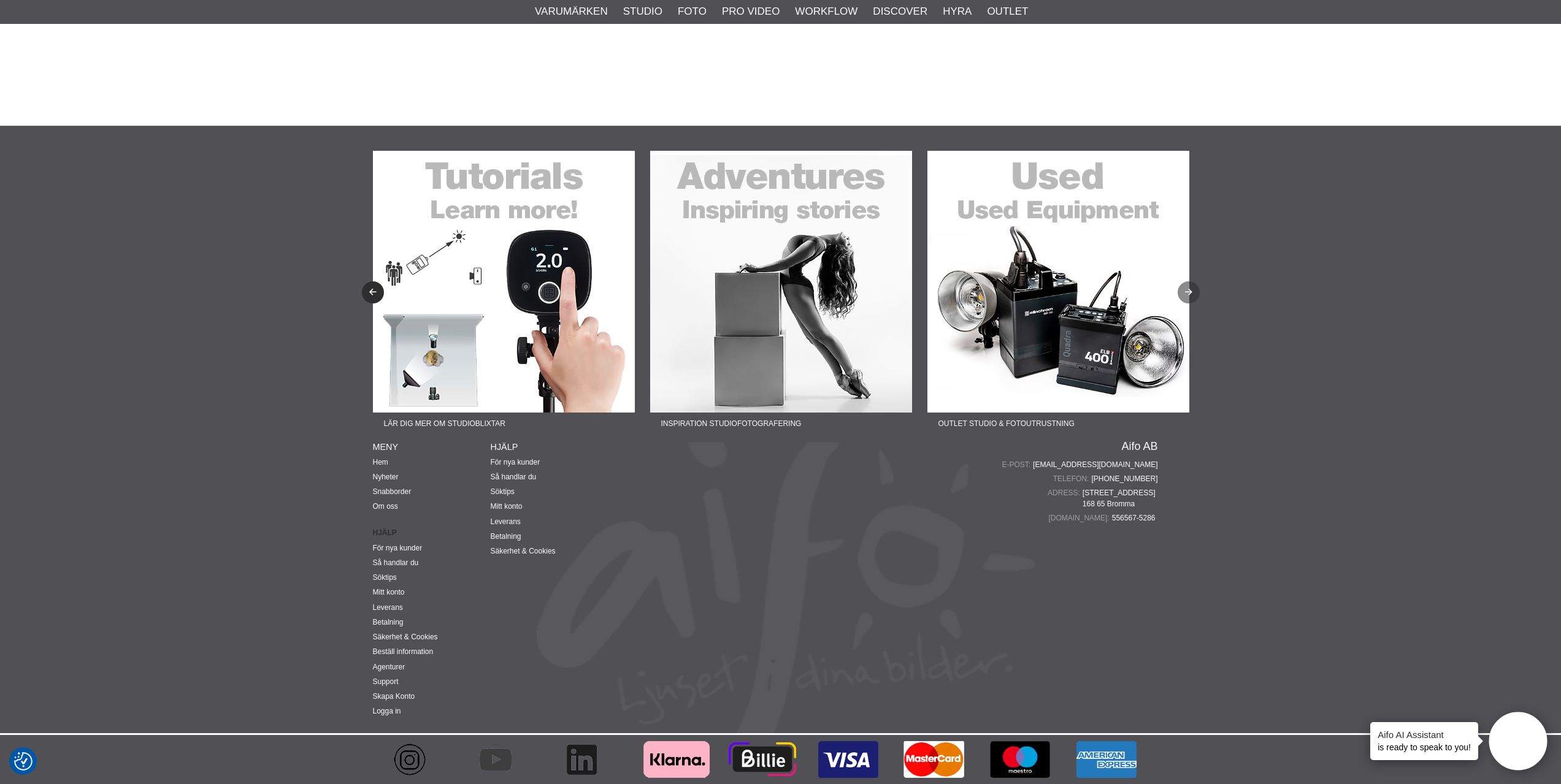
click at [1188, 295] on icon "Next" at bounding box center [1188, 292] width 11 height 8
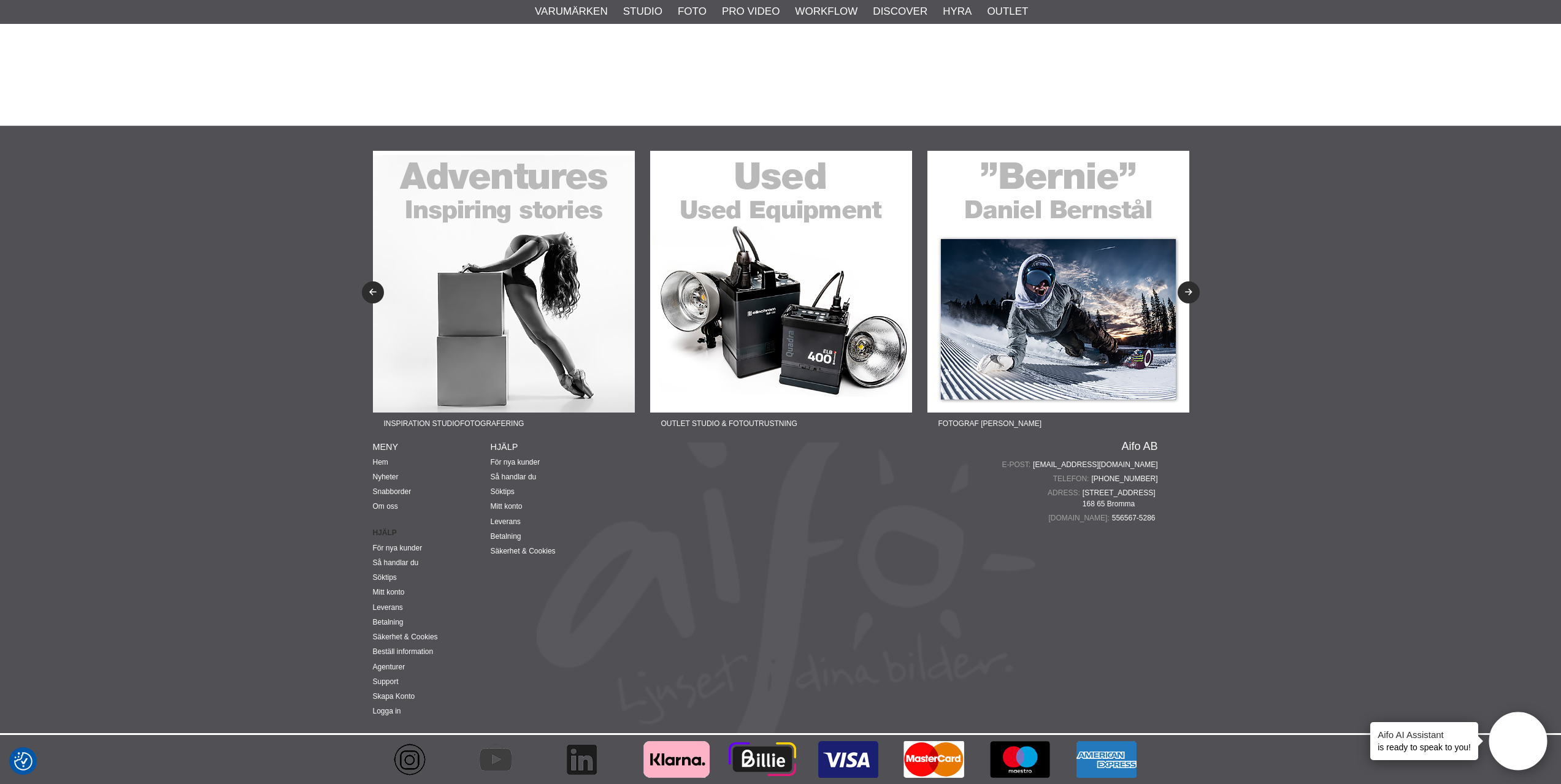
click at [802, 275] on img at bounding box center [781, 282] width 262 height 262
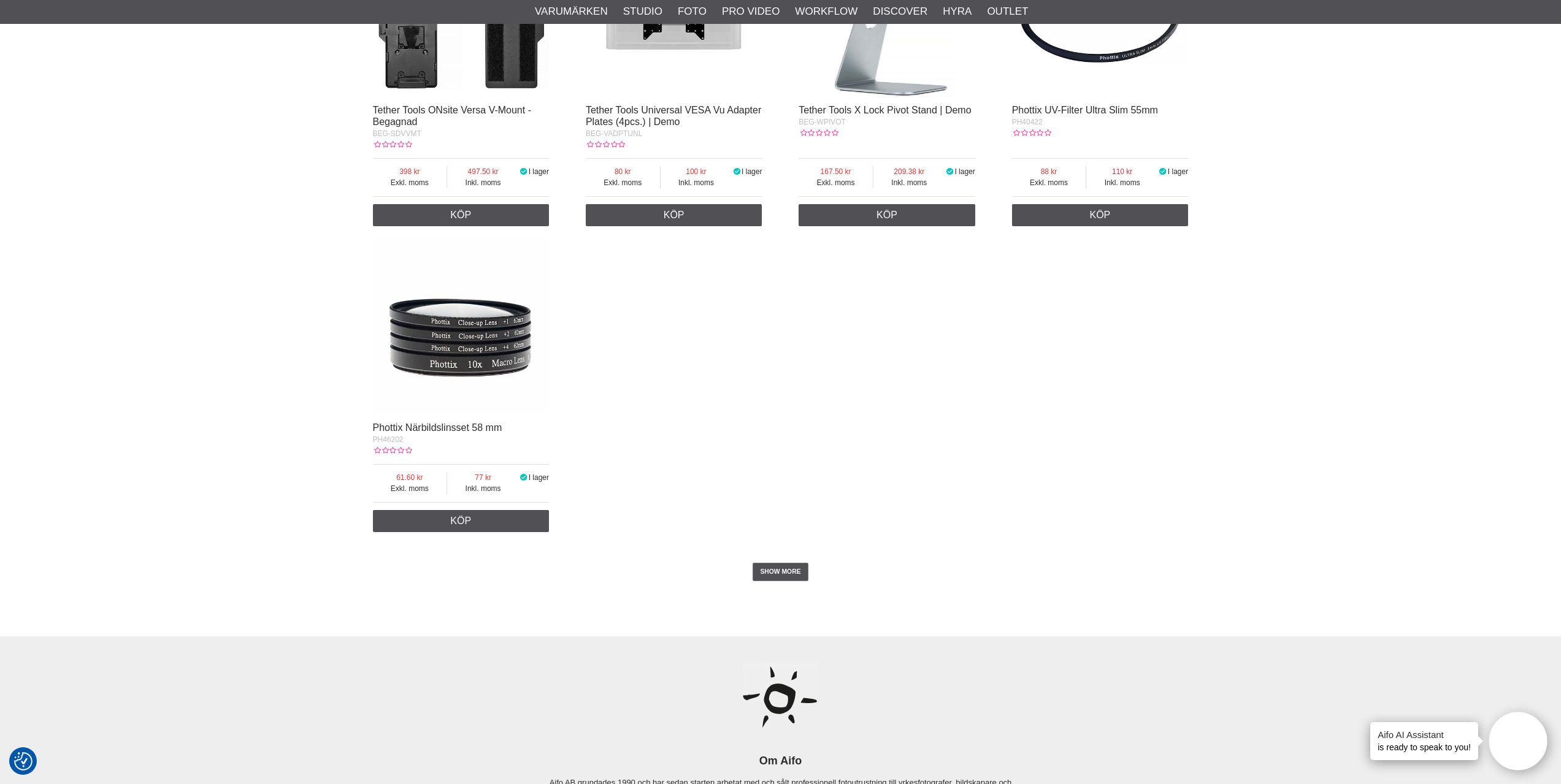
scroll to position [2084, 0]
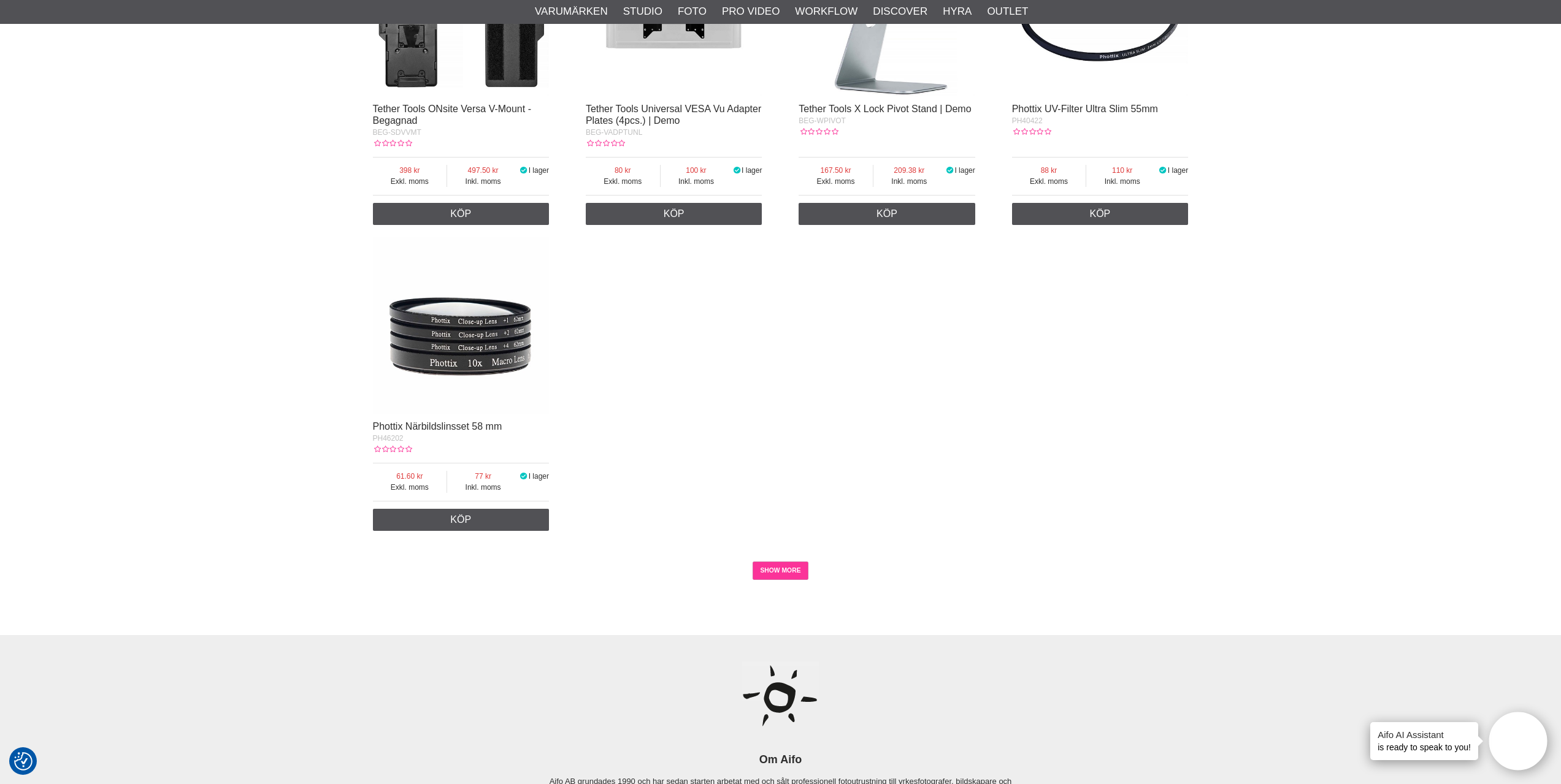
click at [799, 572] on link "SHOW MORE" at bounding box center [780, 571] width 56 height 19
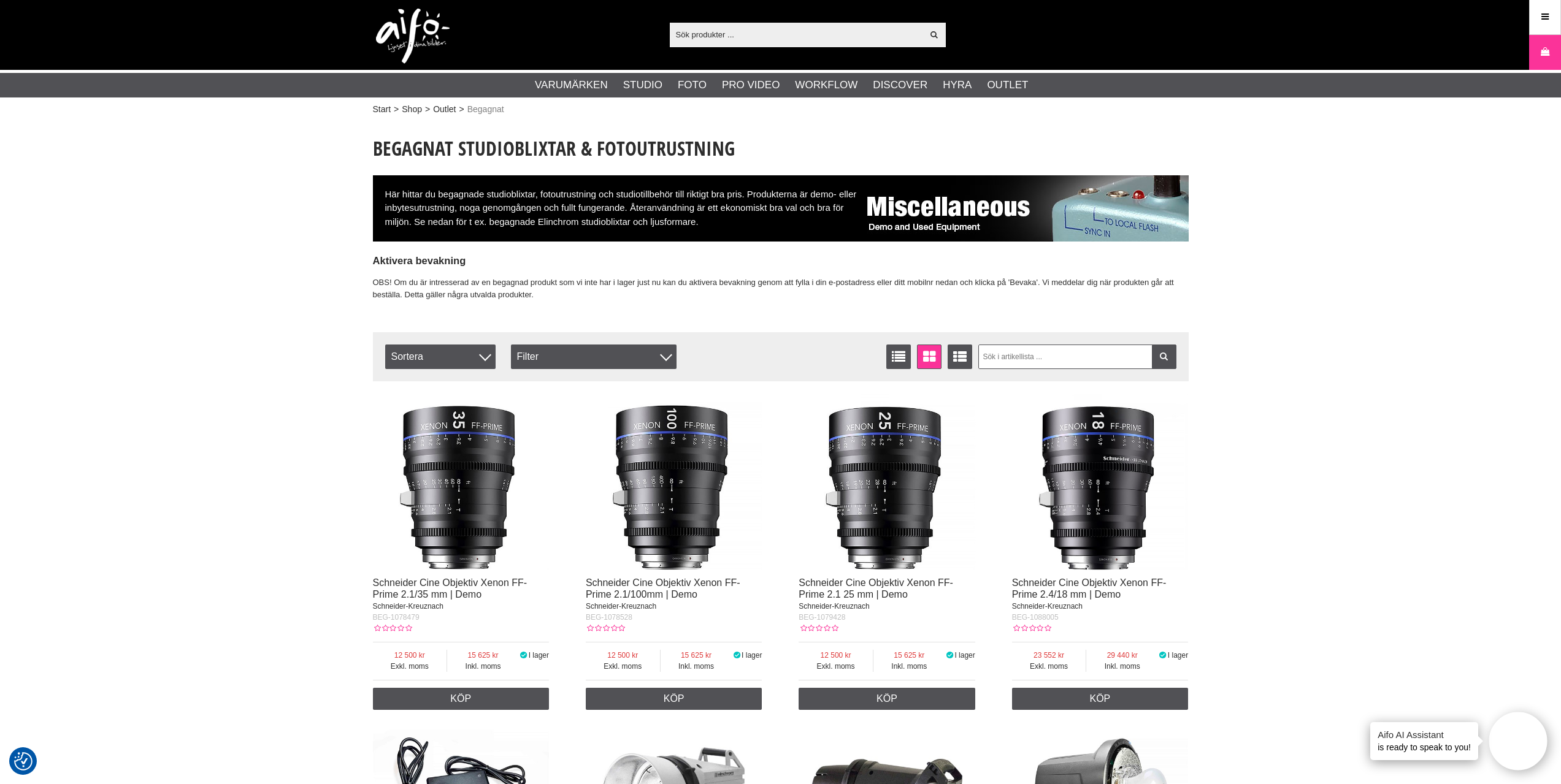
scroll to position [0, 0]
